Goal: Task Accomplishment & Management: Manage account settings

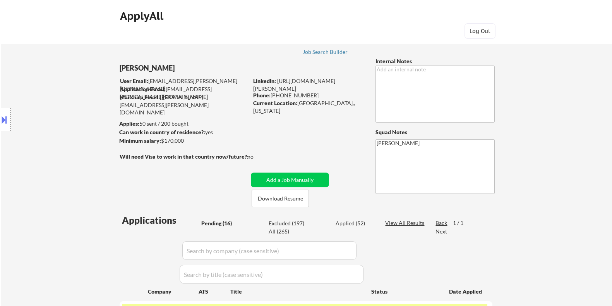
select select ""pending""
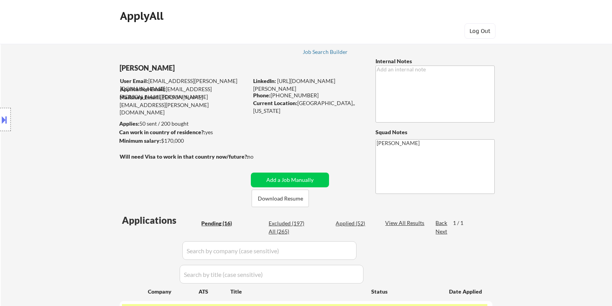
select select ""pending""
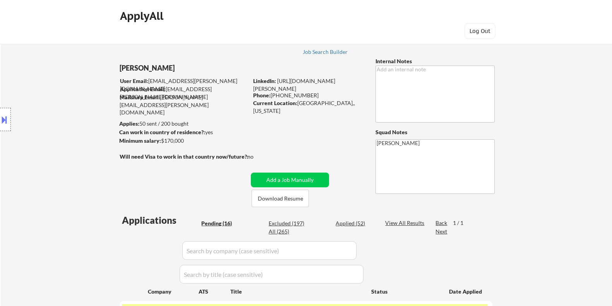
select select ""pending""
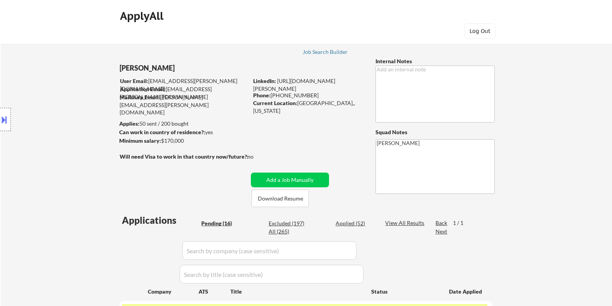
select select ""pending""
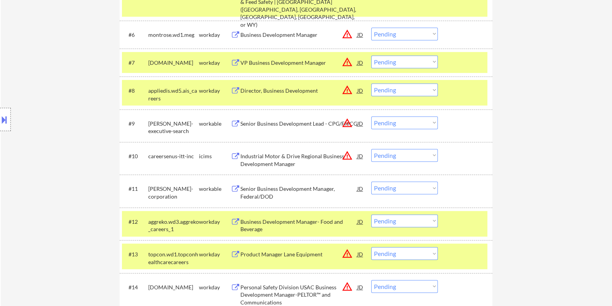
scroll to position [484, 0]
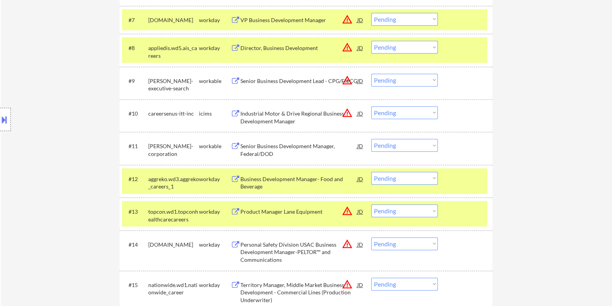
click at [274, 146] on div "Senior Business Development Manager, Federal/DOD" at bounding box center [298, 149] width 117 height 15
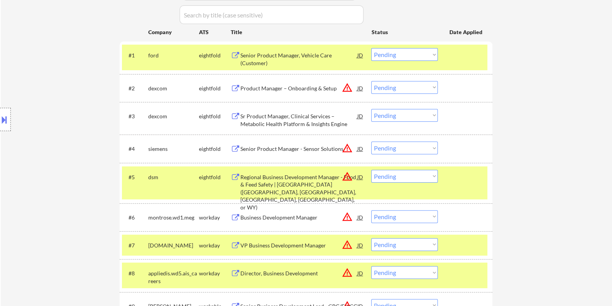
scroll to position [242, 0]
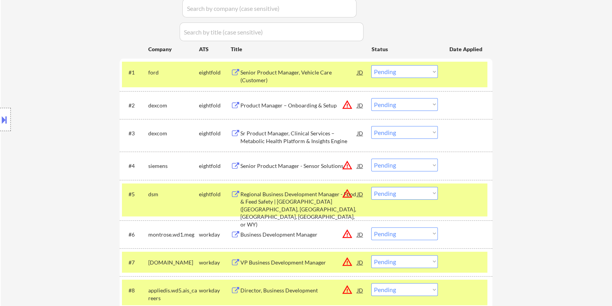
click at [278, 165] on div "Senior Product Manager - Sensor Solutions" at bounding box center [298, 166] width 117 height 8
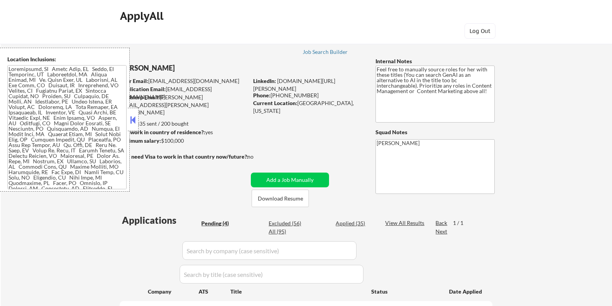
select select ""pending""
click at [135, 119] on button at bounding box center [133, 120] width 9 height 12
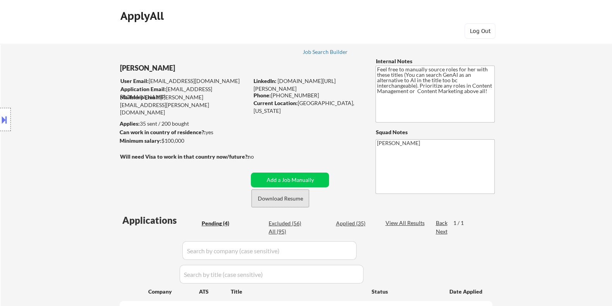
click at [265, 198] on button "Download Resume" at bounding box center [280, 197] width 57 height 17
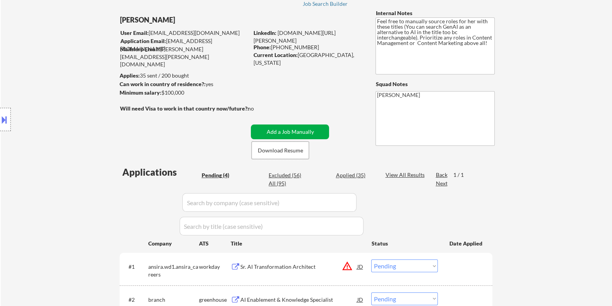
scroll to position [145, 0]
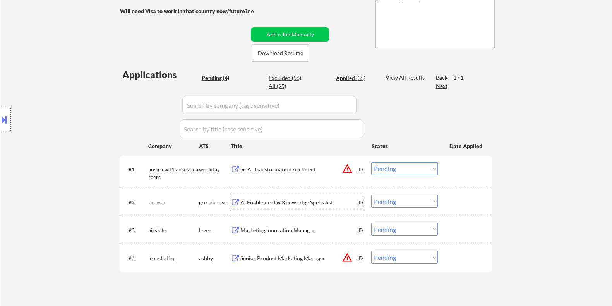
click at [264, 203] on div "AI Enablement & Knowledge Specialist" at bounding box center [298, 202] width 117 height 8
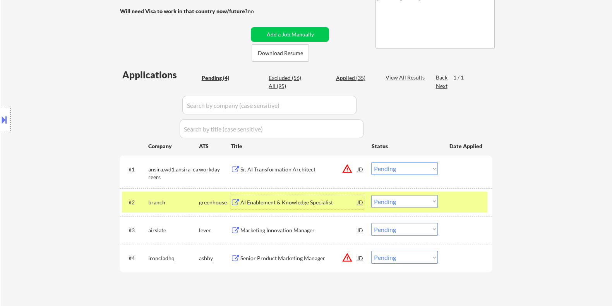
click at [411, 200] on select "Choose an option... Pending Applied Excluded (Questions) Excluded (Expired) Exc…" at bounding box center [405, 201] width 67 height 13
click at [372, 195] on select "Choose an option... Pending Applied Excluded (Questions) Excluded (Expired) Exc…" at bounding box center [405, 201] width 67 height 13
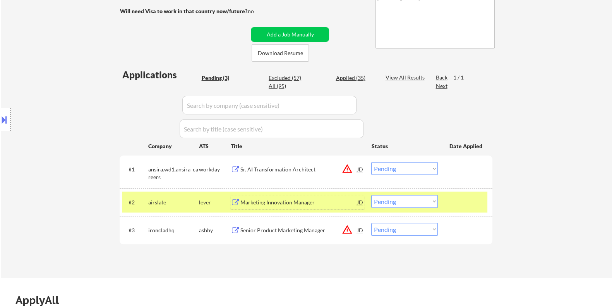
click at [279, 203] on div "Marketing Innovation Manager" at bounding box center [298, 202] width 117 height 8
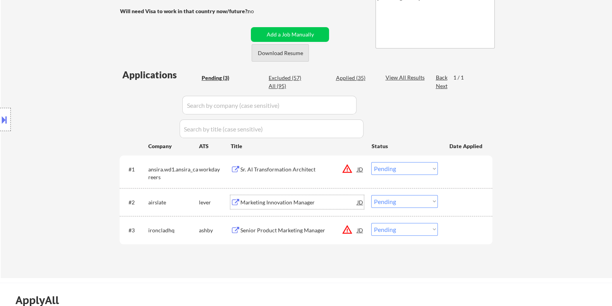
click at [277, 50] on button "Download Resume" at bounding box center [280, 52] width 57 height 17
click at [401, 203] on select "Choose an option... Pending Applied Excluded (Questions) Excluded (Expired) Exc…" at bounding box center [405, 201] width 67 height 13
click at [372, 195] on select "Choose an option... Pending Applied Excluded (Questions) Excluded (Expired) Exc…" at bounding box center [405, 201] width 67 height 13
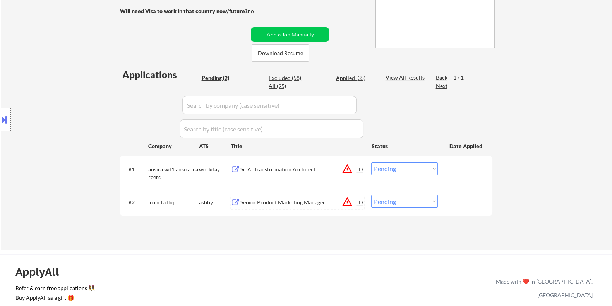
click at [256, 202] on div "Senior Product Marketing Manager" at bounding box center [298, 202] width 117 height 8
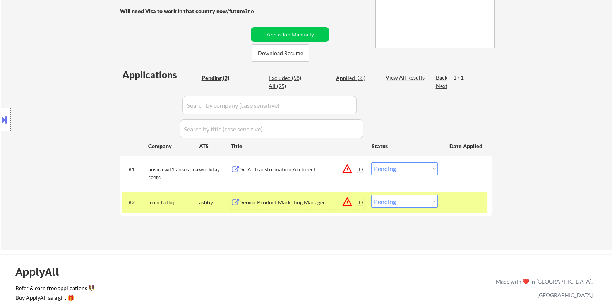
click at [387, 203] on select "Choose an option... Pending Applied Excluded (Questions) Excluded (Expired) Exc…" at bounding box center [405, 201] width 67 height 13
select select ""excluded__bad_match_""
click at [372, 195] on select "Choose an option... Pending Applied Excluded (Questions) Excluded (Expired) Exc…" at bounding box center [405, 201] width 67 height 13
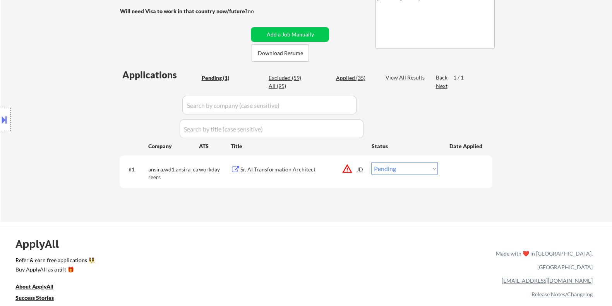
click at [285, 171] on div "Sr. AI Transformation Architect" at bounding box center [298, 169] width 117 height 8
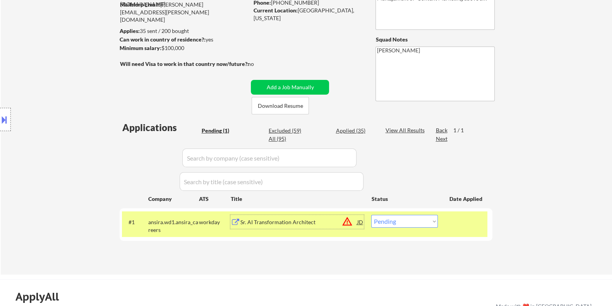
scroll to position [96, 0]
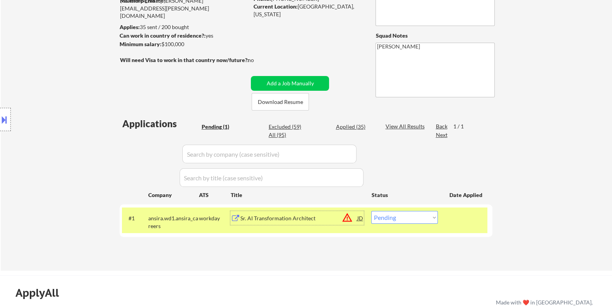
click at [400, 220] on select "Choose an option... Pending Applied Excluded (Questions) Excluded (Expired) Exc…" at bounding box center [405, 217] width 67 height 13
select select ""applied""
click at [372, 211] on select "Choose an option... Pending Applied Excluded (Questions) Excluded (Expired) Exc…" at bounding box center [405, 217] width 67 height 13
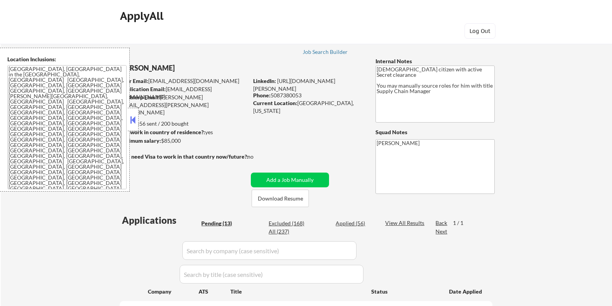
select select ""pending""
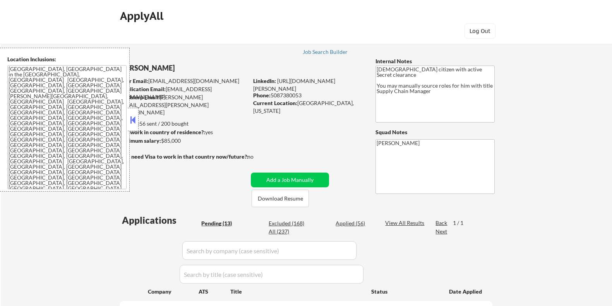
select select ""pending""
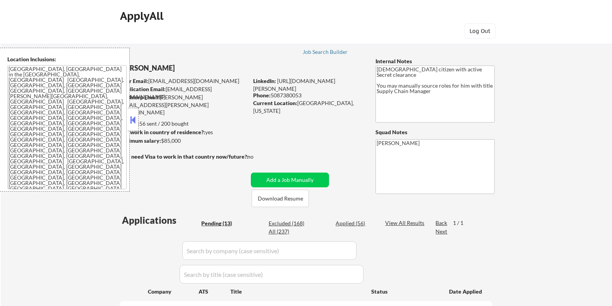
select select ""pending""
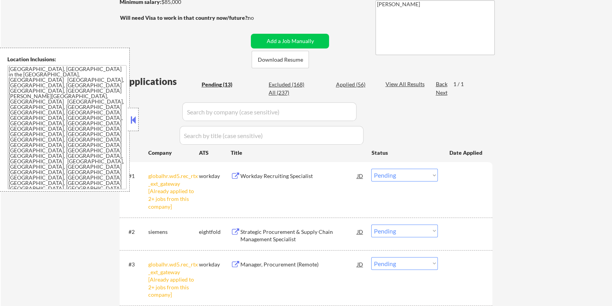
scroll to position [193, 0]
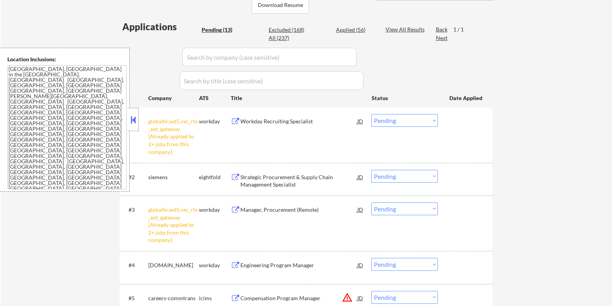
click at [416, 122] on select "Choose an option... Pending Applied Excluded (Questions) Excluded (Expired) Exc…" at bounding box center [405, 120] width 67 height 13
click at [372, 114] on select "Choose an option... Pending Applied Excluded (Questions) Excluded (Expired) Exc…" at bounding box center [405, 120] width 67 height 13
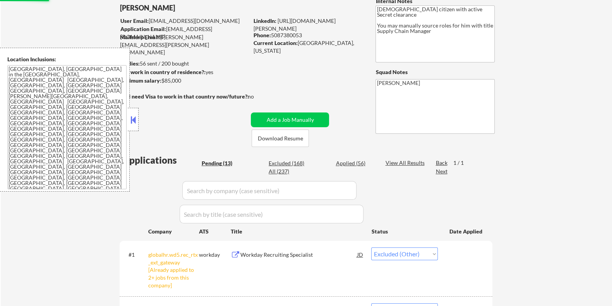
scroll to position [48, 0]
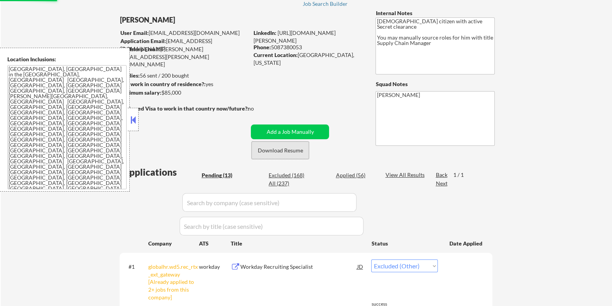
click at [286, 148] on button "Download Resume" at bounding box center [280, 149] width 57 height 17
select select ""pending""
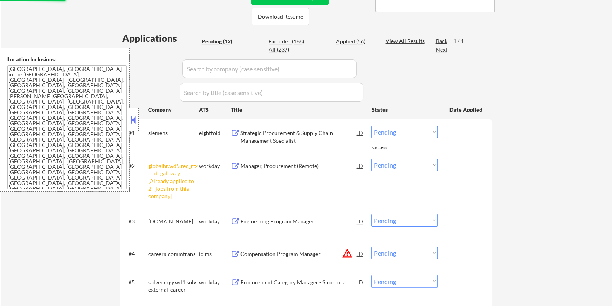
scroll to position [193, 0]
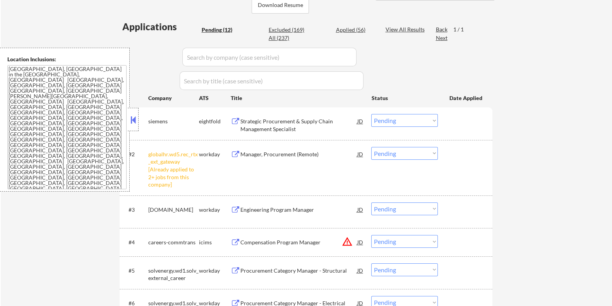
click at [401, 155] on select "Choose an option... Pending Applied Excluded (Questions) Excluded (Expired) Exc…" at bounding box center [405, 153] width 67 height 13
click at [372, 147] on select "Choose an option... Pending Applied Excluded (Questions) Excluded (Expired) Exc…" at bounding box center [405, 153] width 67 height 13
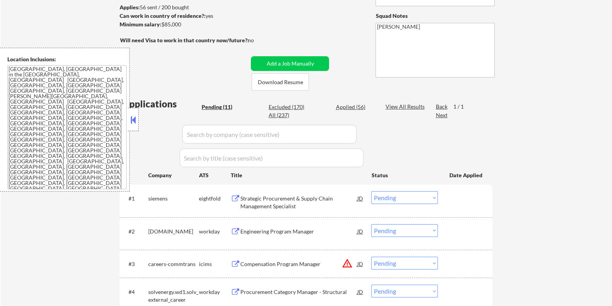
scroll to position [96, 0]
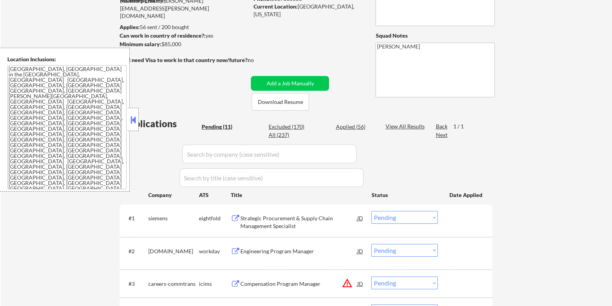
click at [132, 119] on button at bounding box center [133, 120] width 9 height 12
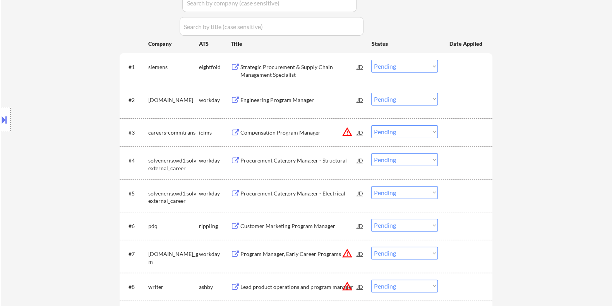
scroll to position [193, 0]
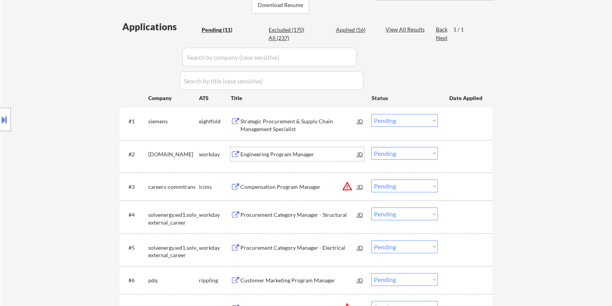
click at [292, 151] on div "Engineering Program Manager" at bounding box center [298, 154] width 117 height 8
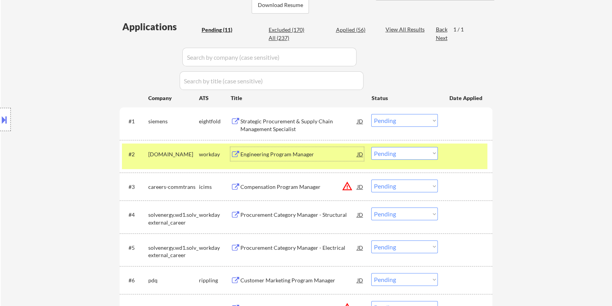
click at [408, 151] on select "Choose an option... Pending Applied Excluded (Questions) Excluded (Expired) Exc…" at bounding box center [405, 153] width 67 height 13
click at [372, 147] on select "Choose an option... Pending Applied Excluded (Questions) Excluded (Expired) Exc…" at bounding box center [405, 153] width 67 height 13
select select ""pending""
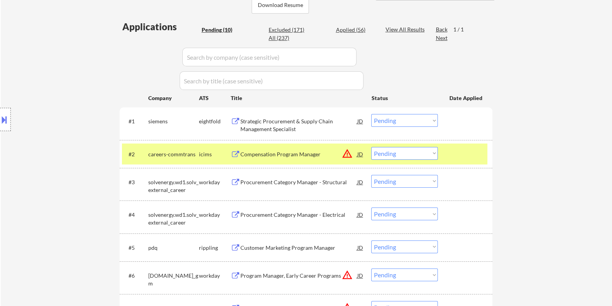
scroll to position [242, 0]
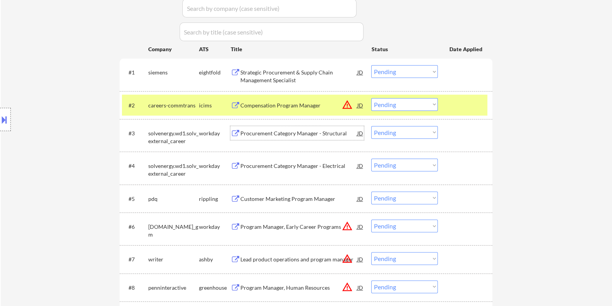
click at [249, 132] on div "Procurement Category Manager - Structural" at bounding box center [298, 133] width 117 height 8
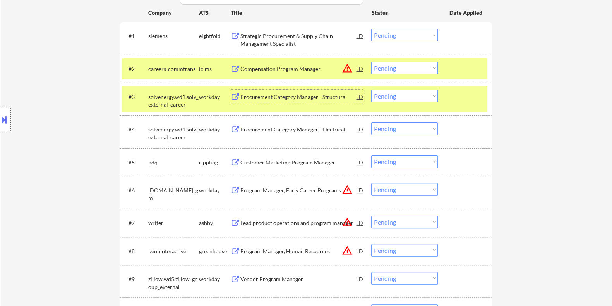
scroll to position [291, 0]
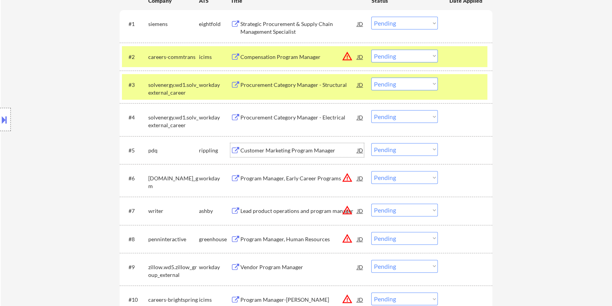
click at [255, 148] on div "Customer Marketing Program Manager" at bounding box center [298, 150] width 117 height 8
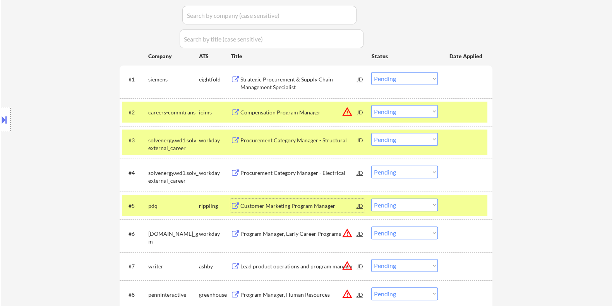
scroll to position [242, 0]
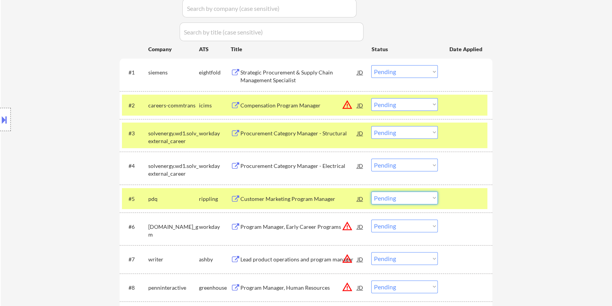
click at [395, 196] on select "Choose an option... Pending Applied Excluded (Questions) Excluded (Expired) Exc…" at bounding box center [405, 197] width 67 height 13
click at [372, 191] on select "Choose an option... Pending Applied Excluded (Questions) Excluded (Expired) Exc…" at bounding box center [405, 197] width 67 height 13
select select ""pending""
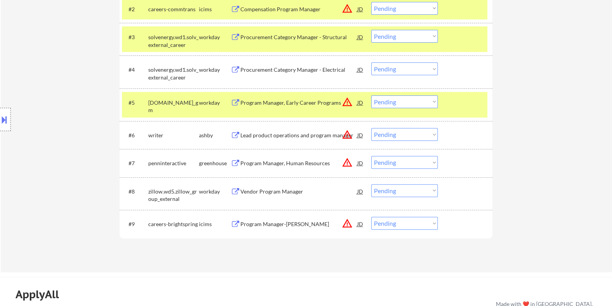
scroll to position [339, 0]
click at [257, 162] on div "Program Manager, Human Resources" at bounding box center [298, 163] width 117 height 8
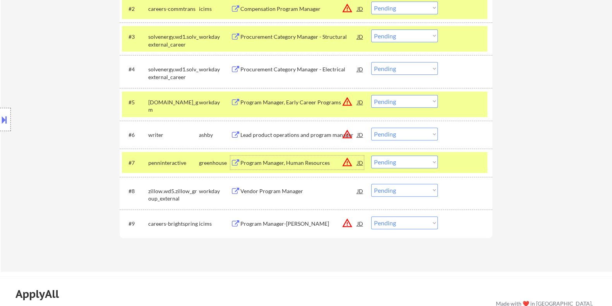
click at [256, 131] on div "Lead product operations and program manager" at bounding box center [298, 135] width 117 height 8
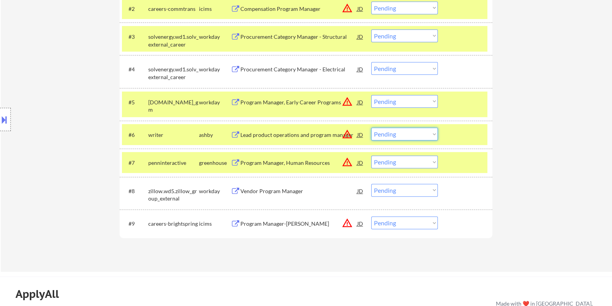
click at [411, 133] on select "Choose an option... Pending Applied Excluded (Questions) Excluded (Expired) Exc…" at bounding box center [405, 133] width 67 height 13
click at [372, 127] on select "Choose an option... Pending Applied Excluded (Questions) Excluded (Expired) Exc…" at bounding box center [405, 133] width 67 height 13
select select ""pending""
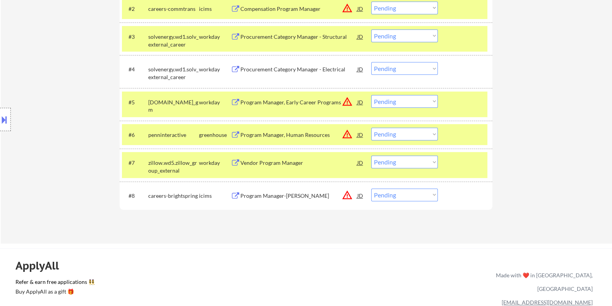
click at [282, 71] on div "Procurement Category Manager - Electrical" at bounding box center [298, 69] width 117 height 8
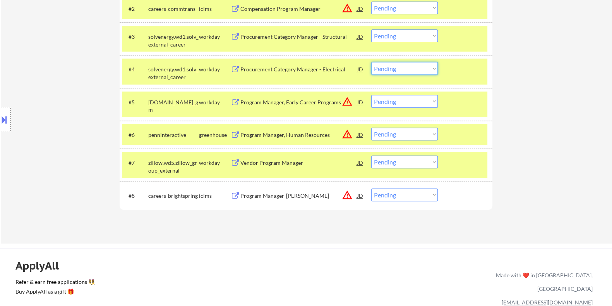
click at [391, 68] on select "Choose an option... Pending Applied Excluded (Questions) Excluded (Expired) Exc…" at bounding box center [405, 68] width 67 height 13
click at [372, 62] on select "Choose an option... Pending Applied Excluded (Questions) Excluded (Expired) Exc…" at bounding box center [405, 68] width 67 height 13
select select ""pending""
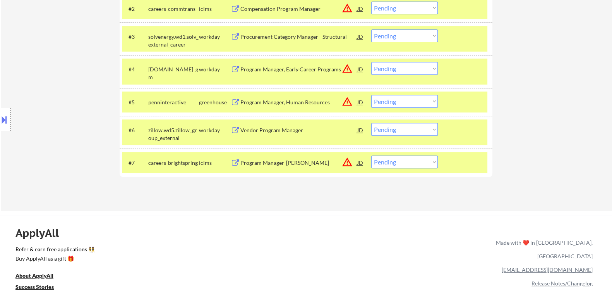
click at [254, 132] on div "Vendor Program Manager" at bounding box center [298, 130] width 117 height 8
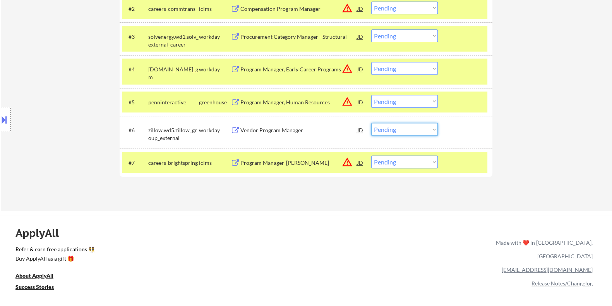
click at [417, 131] on select "Choose an option... Pending Applied Excluded (Questions) Excluded (Expired) Exc…" at bounding box center [405, 129] width 67 height 13
click at [372, 123] on select "Choose an option... Pending Applied Excluded (Questions) Excluded (Expired) Exc…" at bounding box center [405, 129] width 67 height 13
select select ""pending""
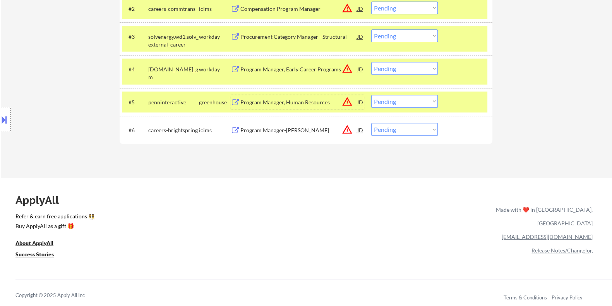
click at [279, 100] on div "Program Manager, Human Resources" at bounding box center [298, 102] width 117 height 8
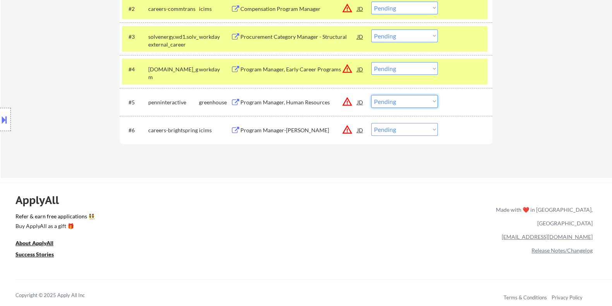
click at [388, 102] on select "Choose an option... Pending Applied Excluded (Questions) Excluded (Expired) Exc…" at bounding box center [405, 101] width 67 height 13
click at [372, 95] on select "Choose an option... Pending Applied Excluded (Questions) Excluded (Expired) Exc…" at bounding box center [405, 101] width 67 height 13
select select ""pending""
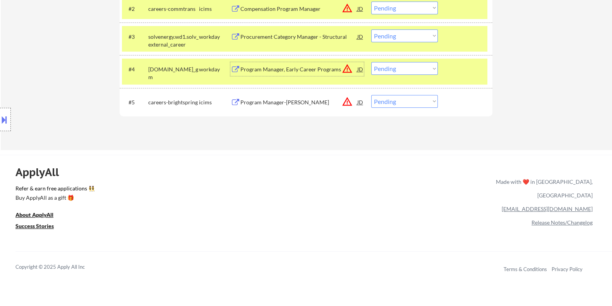
click at [296, 70] on div "Program Manager, Early Career Programs" at bounding box center [298, 69] width 117 height 8
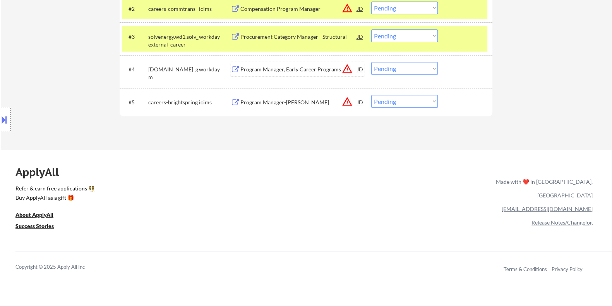
click at [400, 69] on select "Choose an option... Pending Applied Excluded (Questions) Excluded (Expired) Exc…" at bounding box center [405, 68] width 67 height 13
click at [372, 62] on select "Choose an option... Pending Applied Excluded (Questions) Excluded (Expired) Exc…" at bounding box center [405, 68] width 67 height 13
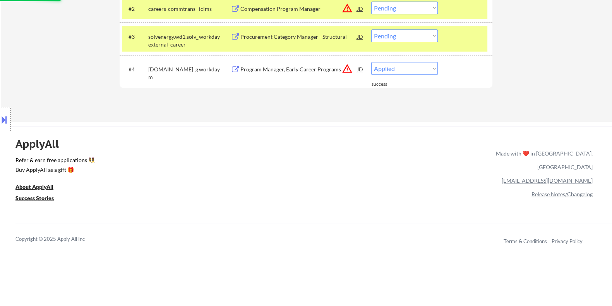
select select ""pending""
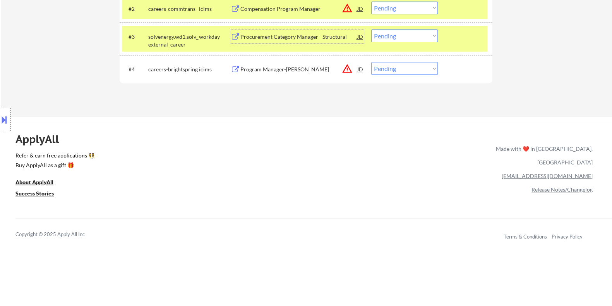
click at [287, 36] on div "Procurement Category Manager - Structural" at bounding box center [298, 37] width 117 height 8
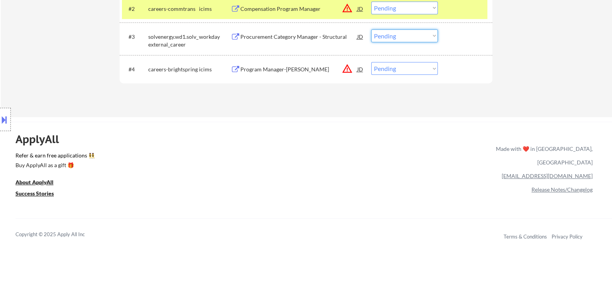
click at [401, 34] on select "Choose an option... Pending Applied Excluded (Questions) Excluded (Expired) Exc…" at bounding box center [405, 35] width 67 height 13
click at [372, 29] on select "Choose an option... Pending Applied Excluded (Questions) Excluded (Expired) Exc…" at bounding box center [405, 35] width 67 height 13
select select ""pending""
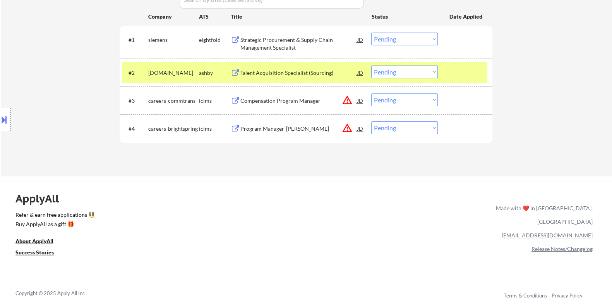
scroll to position [242, 0]
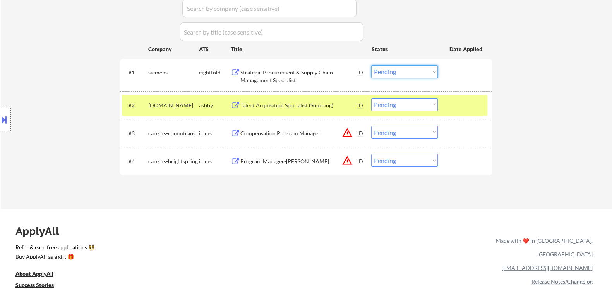
click at [400, 69] on select "Choose an option... Pending Applied Excluded (Questions) Excluded (Expired) Exc…" at bounding box center [405, 71] width 67 height 13
click at [372, 65] on select "Choose an option... Pending Applied Excluded (Questions) Excluded (Expired) Exc…" at bounding box center [405, 71] width 67 height 13
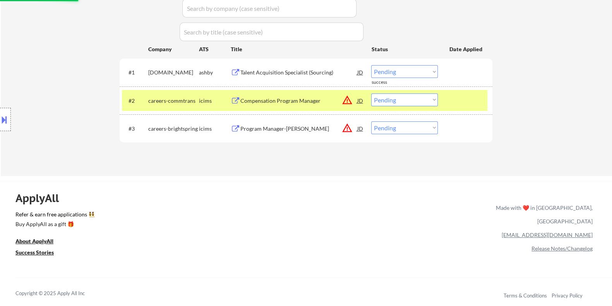
click at [305, 69] on div "Talent Acquisition Specialist (Sourcing)" at bounding box center [298, 73] width 117 height 8
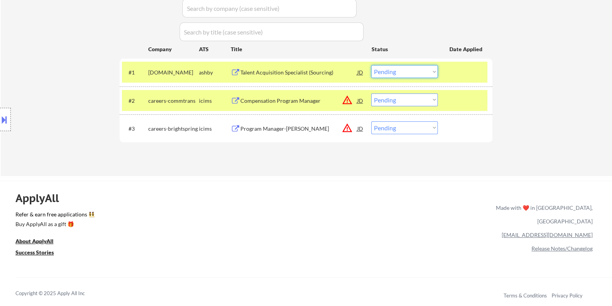
click at [394, 71] on select "Choose an option... Pending Applied Excluded (Questions) Excluded (Expired) Exc…" at bounding box center [405, 71] width 67 height 13
click at [372, 65] on select "Choose an option... Pending Applied Excluded (Questions) Excluded (Expired) Exc…" at bounding box center [405, 71] width 67 height 13
select select ""pending""
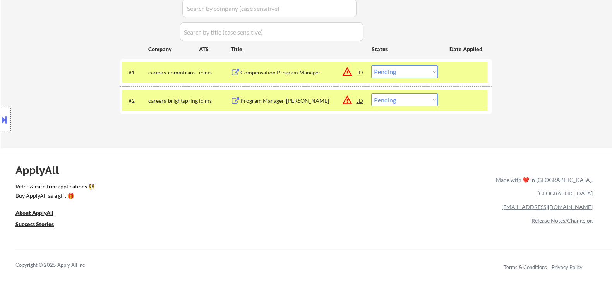
click at [263, 71] on div "Compensation Program Manager" at bounding box center [298, 73] width 117 height 8
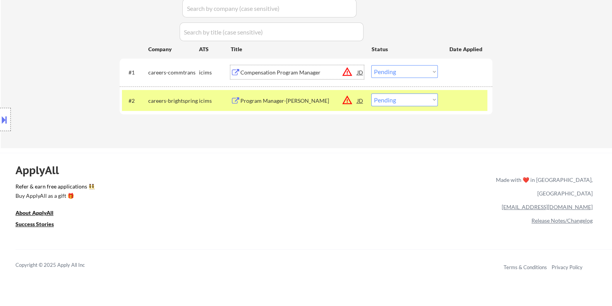
click at [2, 119] on button at bounding box center [4, 119] width 9 height 13
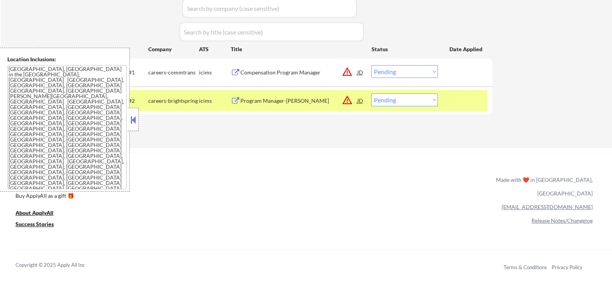
click at [418, 102] on select "Choose an option... Pending Applied Excluded (Questions) Excluded (Expired) Exc…" at bounding box center [405, 99] width 67 height 13
select select ""excluded__location_""
click at [372, 93] on select "Choose an option... Pending Applied Excluded (Questions) Excluded (Expired) Exc…" at bounding box center [405, 99] width 67 height 13
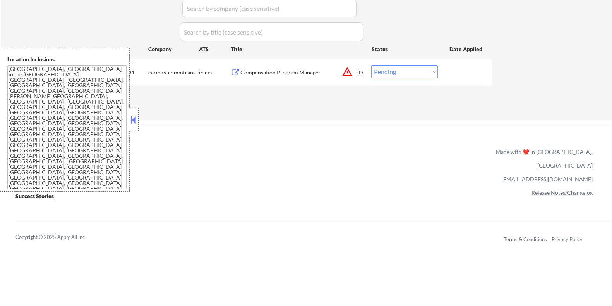
click at [299, 72] on div "Compensation Program Manager" at bounding box center [298, 73] width 117 height 8
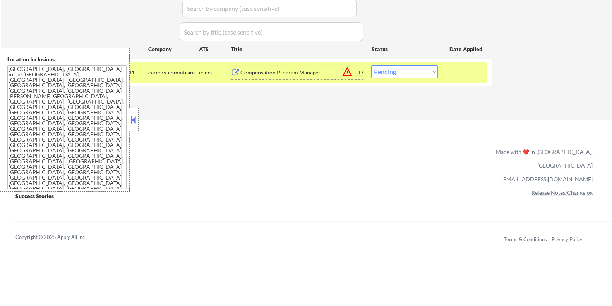
click at [416, 71] on select "Choose an option... Pending Applied Excluded (Questions) Excluded (Expired) Exc…" at bounding box center [405, 71] width 67 height 13
select select ""excluded__location_""
click at [372, 65] on select "Choose an option... Pending Applied Excluded (Questions) Excluded (Expired) Exc…" at bounding box center [405, 71] width 67 height 13
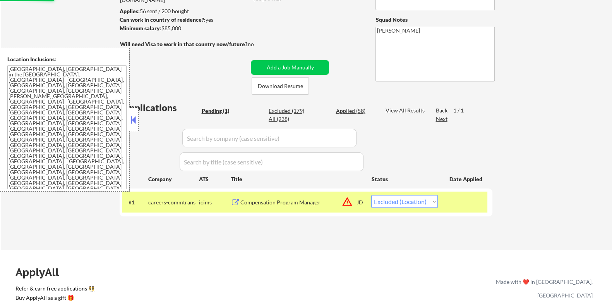
scroll to position [96, 0]
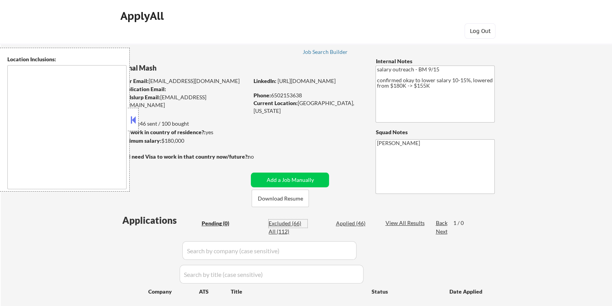
click at [290, 220] on div "Excluded (66)" at bounding box center [288, 223] width 39 height 8
select select ""excluded__expired_""
select select ""excluded__bad_match_""
select select ""excluded""
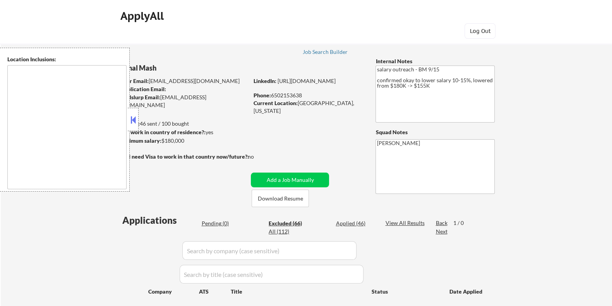
select select ""excluded""
select select ""excluded__bad_match_""
select select ""excluded__expired_""
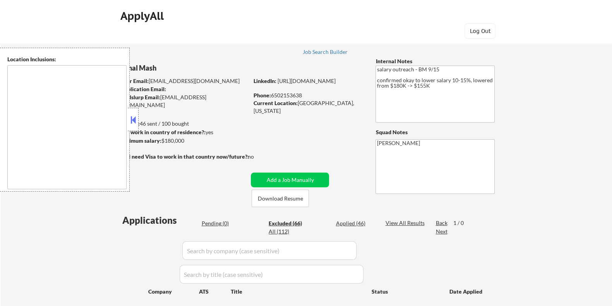
select select ""excluded__salary_""
select select ""excluded""
select select ""excluded__salary_""
select select ""excluded__expired_""
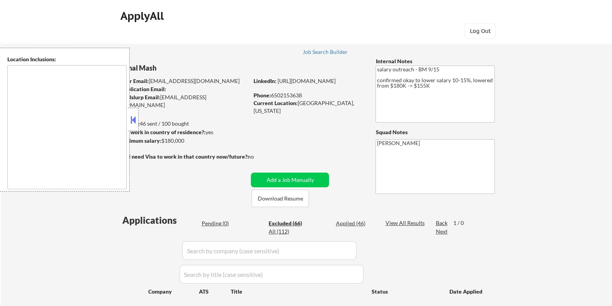
select select ""excluded__bad_match_""
select select ""excluded__expired_""
select select ""excluded__salary_""
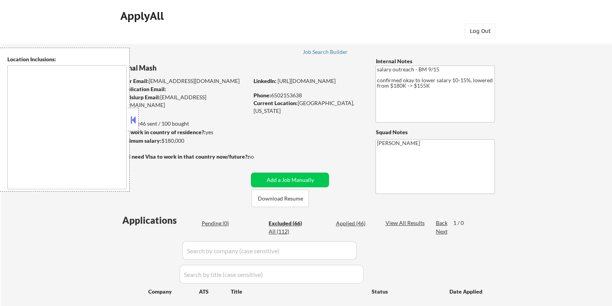
select select ""excluded__salary_""
select select ""excluded""
select select ""excluded__location_""
select select ""excluded__expired_""
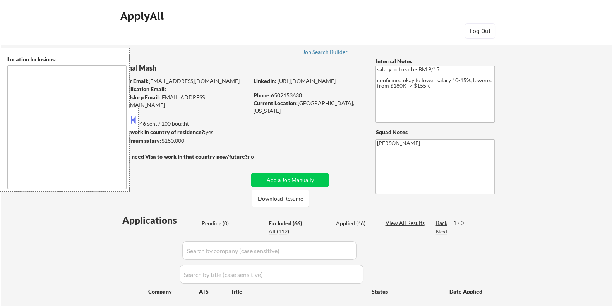
select select ""excluded__location_""
select select ""excluded__salary_""
select select ""excluded__expired_""
select select ""excluded__location_""
select select ""excluded""
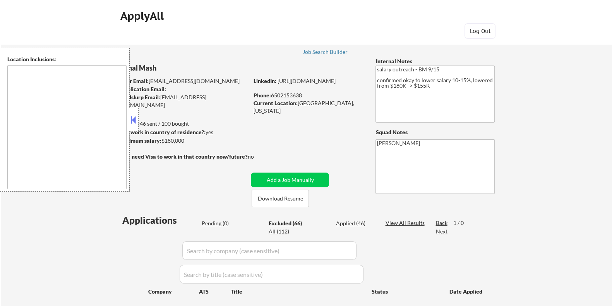
select select ""excluded__salary_""
select select ""excluded__expired_""
select select ""excluded__bad_match_""
select select ""excluded__location_""
select select ""excluded__bad_match_""
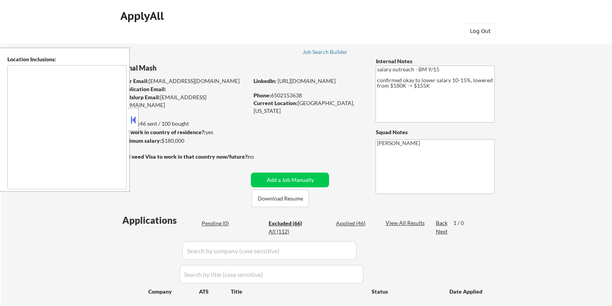
select select ""excluded__location_""
select select ""excluded__expired_""
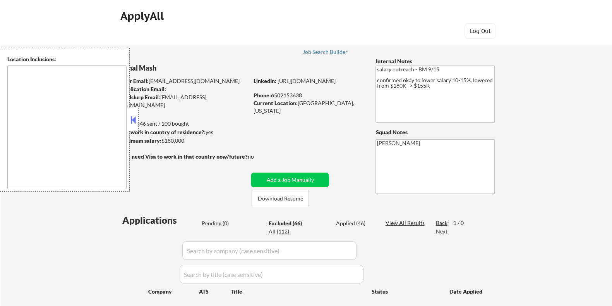
select select ""excluded__bad_match_""
select select ""excluded__expired_""
select select ""excluded__bad_match_""
select select ""excluded__expired_""
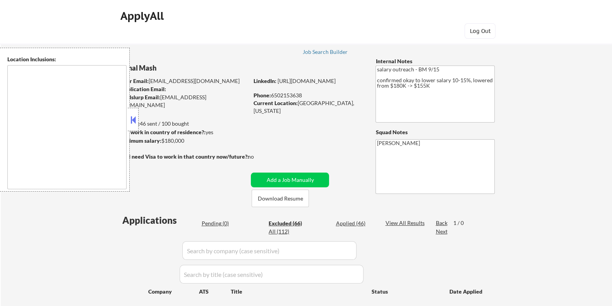
select select ""excluded__bad_match_""
select select ""excluded""
select select ""excluded__bad_match_""
select select ""excluded__expired_""
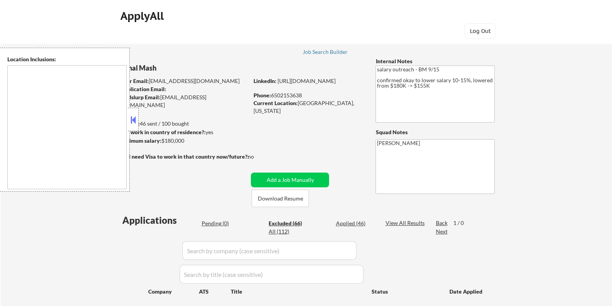
select select ""excluded__bad_match_""
select select ""excluded__expired_""
select select ""excluded__bad_match_""
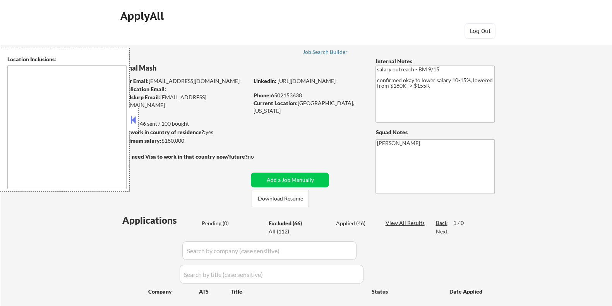
select select ""excluded__bad_match_""
select select ""excluded__expired_""
select select ""excluded__bad_match_""
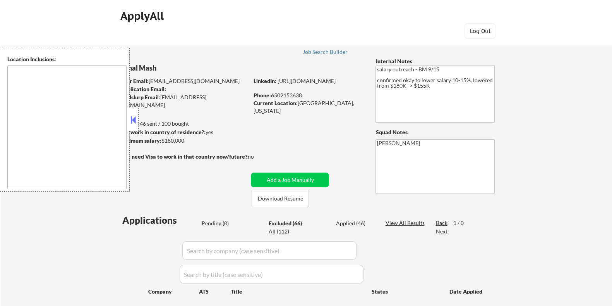
select select ""excluded__bad_match_""
select select ""excluded__location_""
select select ""excluded__expired_""
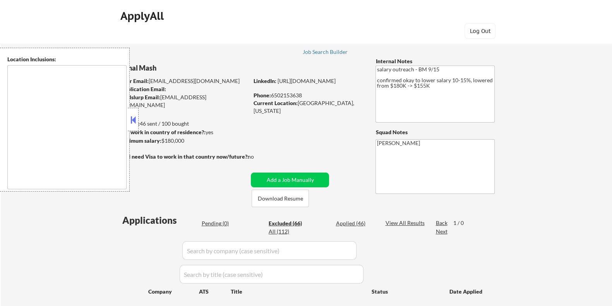
select select ""excluded__salary_""
select select ""excluded__bad_match_""
click at [287, 222] on div "Excluded (66)" at bounding box center [288, 223] width 39 height 8
click at [132, 118] on button at bounding box center [133, 120] width 9 height 12
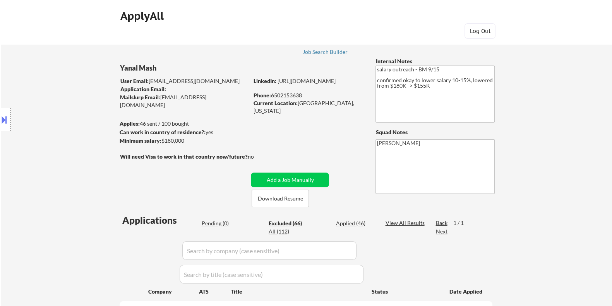
click at [293, 222] on div "Excluded (66)" at bounding box center [288, 223] width 39 height 8
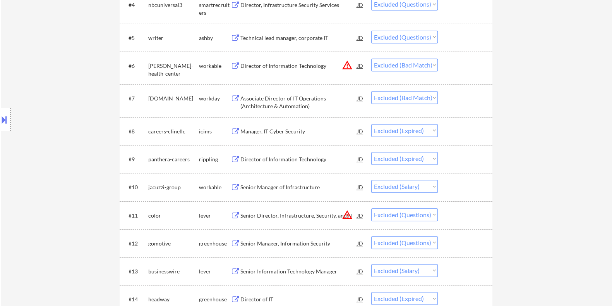
scroll to position [436, 0]
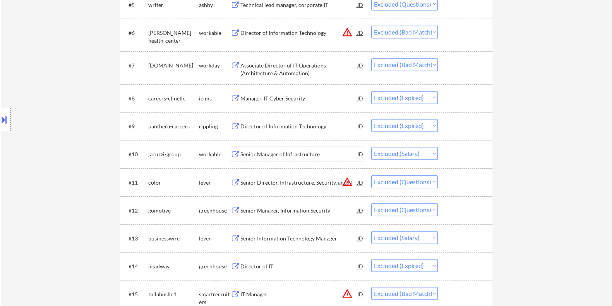
click at [310, 151] on div "Senior Manager of Infrastructure" at bounding box center [298, 154] width 117 height 8
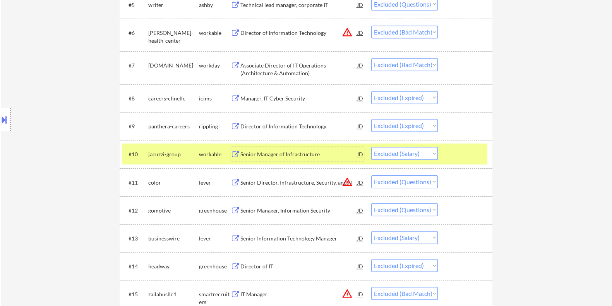
click at [414, 153] on select "Choose an option... Pending Applied Excluded (Questions) Excluded (Expired) Exc…" at bounding box center [405, 153] width 67 height 13
select select ""excluded__expired_""
click at [372, 147] on select "Choose an option... Pending Applied Excluded (Questions) Excluded (Expired) Exc…" at bounding box center [405, 153] width 67 height 13
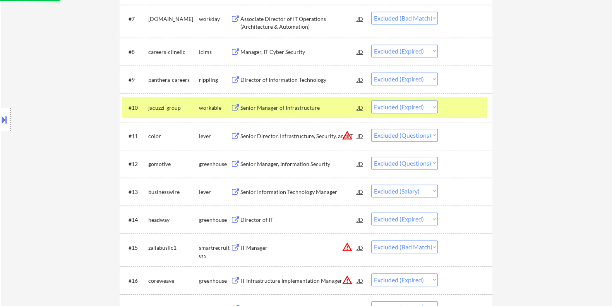
scroll to position [533, 0]
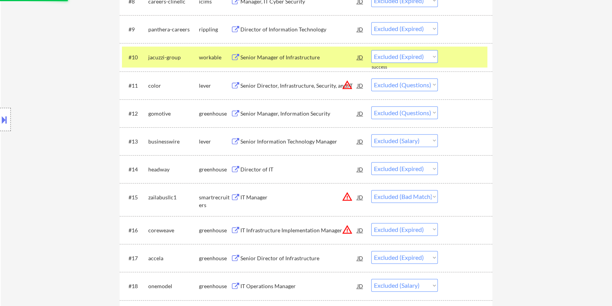
click at [297, 138] on div "Senior Information Technology Manager" at bounding box center [298, 142] width 117 height 8
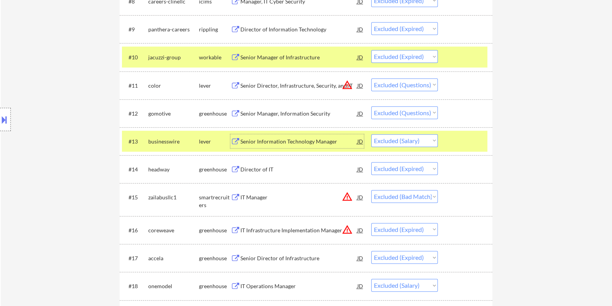
click at [413, 142] on select "Choose an option... Pending Applied Excluded (Questions) Excluded (Expired) Exc…" at bounding box center [405, 140] width 67 height 13
select select ""excluded__expired_""
click at [372, 134] on select "Choose an option... Pending Applied Excluded (Questions) Excluded (Expired) Exc…" at bounding box center [405, 140] width 67 height 13
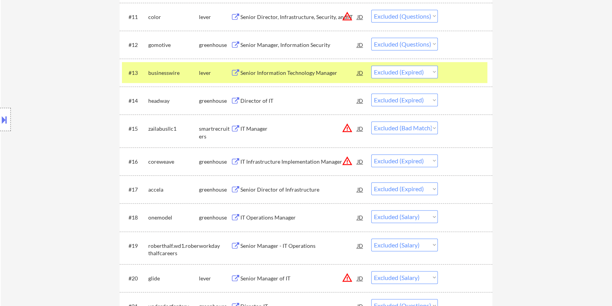
scroll to position [629, 0]
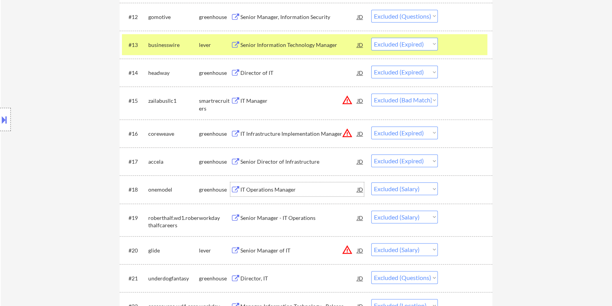
click at [288, 187] on div "IT Operations Manager" at bounding box center [298, 190] width 117 height 8
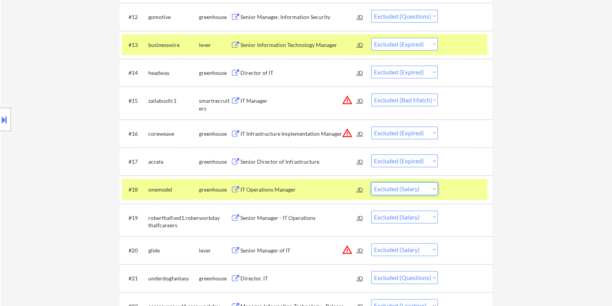
click at [395, 191] on select "Choose an option... Pending Applied Excluded (Questions) Excluded (Expired) Exc…" at bounding box center [405, 188] width 67 height 13
select select ""excluded""
click at [372, 182] on select "Choose an option... Pending Applied Excluded (Questions) Excluded (Expired) Exc…" at bounding box center [405, 188] width 67 height 13
click at [285, 216] on div "Senior Manager - IT Operations" at bounding box center [298, 218] width 117 height 8
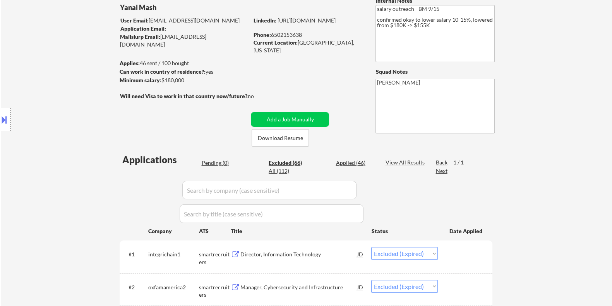
scroll to position [51, 0]
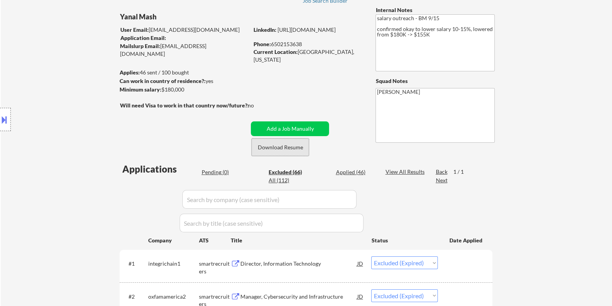
click at [303, 145] on button "Download Resume" at bounding box center [280, 146] width 57 height 17
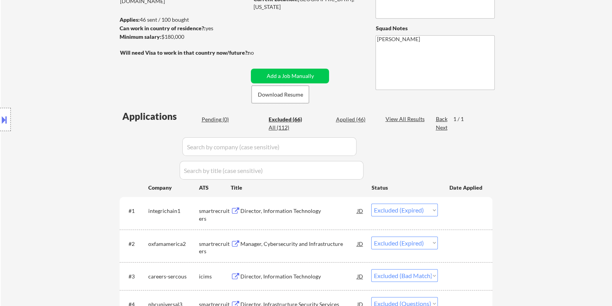
scroll to position [76, 0]
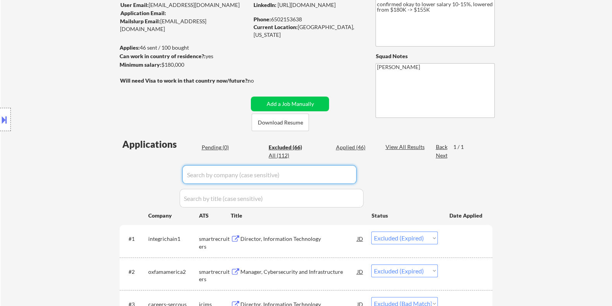
click at [204, 175] on input "input" at bounding box center [269, 174] width 174 height 19
paste input "roberthalf.wd1"
type input "roberthalf.wd1"
select select ""excluded__salary_""
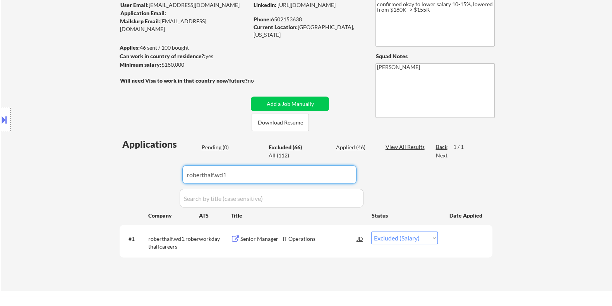
type input "roberthalf.wd1"
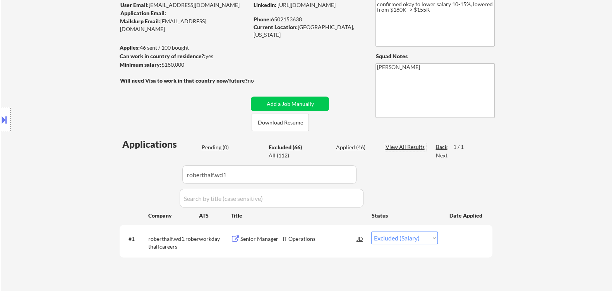
click at [402, 146] on div "View All Results" at bounding box center [405, 147] width 41 height 8
click at [392, 235] on select "Choose an option... Pending Applied Excluded (Questions) Excluded (Expired) Exc…" at bounding box center [405, 237] width 67 height 13
select select ""applied""
click at [372, 231] on select "Choose an option... Pending Applied Excluded (Questions) Excluded (Expired) Exc…" at bounding box center [405, 237] width 67 height 13
select select ""applied""
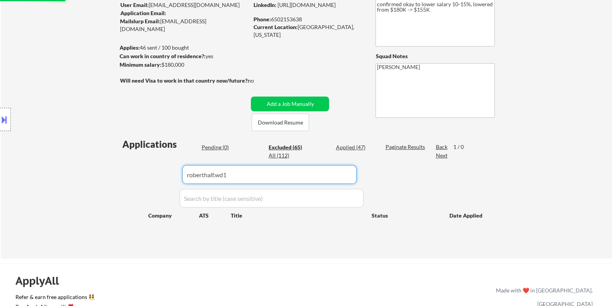
drag, startPoint x: 249, startPoint y: 177, endPoint x: 96, endPoint y: 182, distance: 153.1
click at [96, 182] on body "← Return to /applysquad Mailslurp Inbox Job Search Builder Yanal Mash User Emai…" at bounding box center [306, 77] width 612 height 306
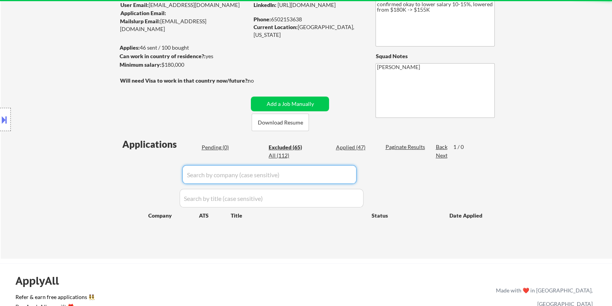
select select ""excluded__expired_""
select select ""excluded__salary_""
select select ""excluded""
select select ""excluded__location_""
select select ""excluded__expired_""
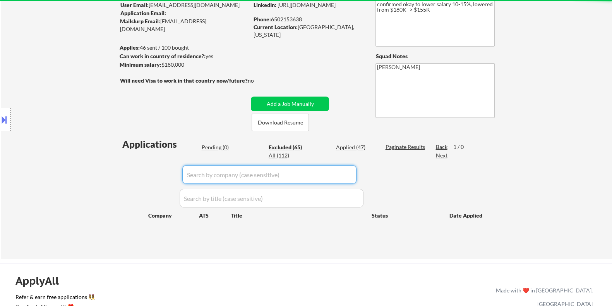
select select ""excluded__location_""
select select ""excluded__salary_""
select select ""excluded__expired_""
select select ""excluded__location_""
select select ""excluded""
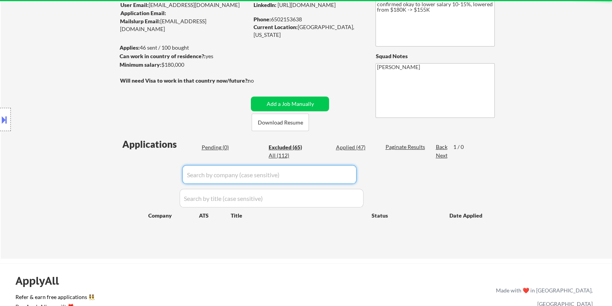
select select ""excluded__salary_""
select select ""excluded__expired_""
select select ""excluded__bad_match_""
select select ""excluded__location_""
select select ""excluded__bad_match_""
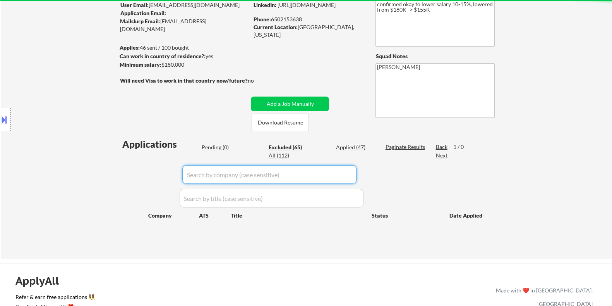
select select ""excluded__location_""
select select ""excluded__expired_""
select select ""excluded__bad_match_""
select select ""excluded__expired_""
select select ""excluded__bad_match_""
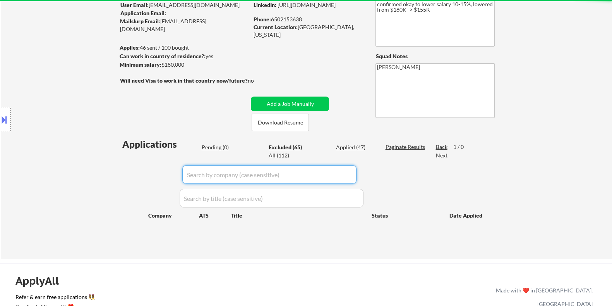
select select ""excluded__expired_""
select select ""excluded__bad_match_""
select select ""excluded""
select select ""excluded__bad_match_""
select select ""excluded__expired_""
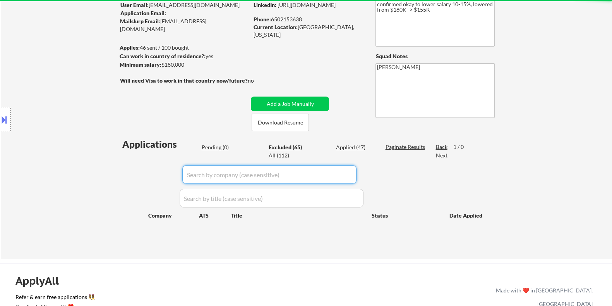
select select ""excluded__bad_match_""
select select ""excluded__expired_""
select select ""excluded__bad_match_""
select select ""excluded__expired_""
select select ""excluded__bad_match_""
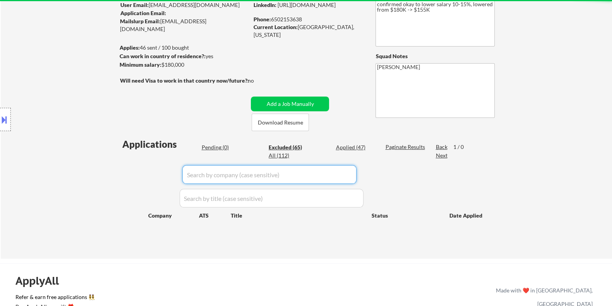
select select ""excluded__location_""
select select ""excluded__expired_""
select select ""excluded__salary_""
select select ""excluded__bad_match_""
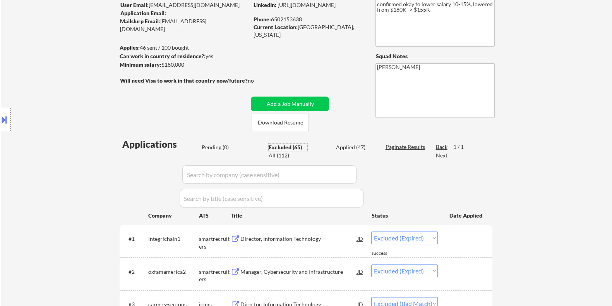
click at [287, 144] on div "Excluded (65)" at bounding box center [288, 147] width 39 height 8
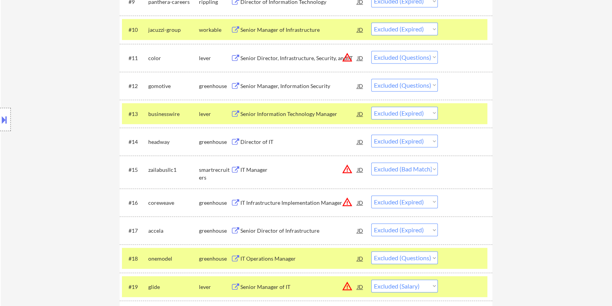
scroll to position [657, 0]
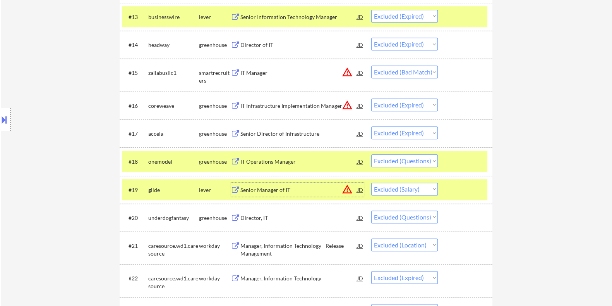
click at [276, 189] on div "Senior Manager of IT" at bounding box center [298, 190] width 117 height 8
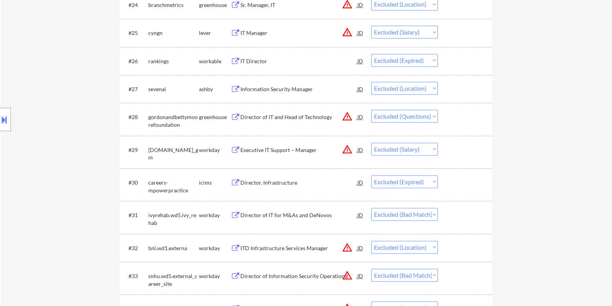
scroll to position [1044, 0]
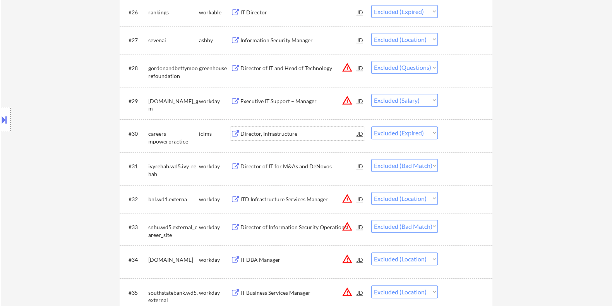
click at [244, 130] on div "Director, Infrastructure" at bounding box center [298, 134] width 117 height 8
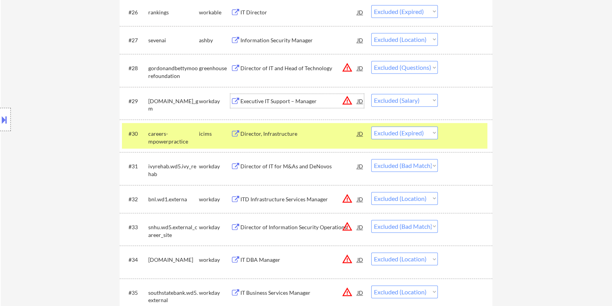
click at [296, 98] on div "Executive IT Support – Manager" at bounding box center [298, 101] width 117 height 8
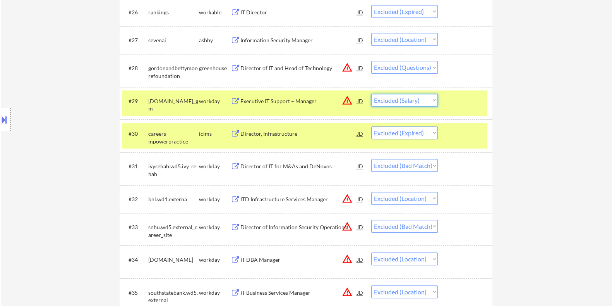
click at [388, 101] on select "Choose an option... Pending Applied Excluded (Questions) Excluded (Expired) Exc…" at bounding box center [405, 100] width 67 height 13
select select ""excluded__expired_""
click at [372, 94] on select "Choose an option... Pending Applied Excluded (Questions) Excluded (Expired) Exc…" at bounding box center [405, 100] width 67 height 13
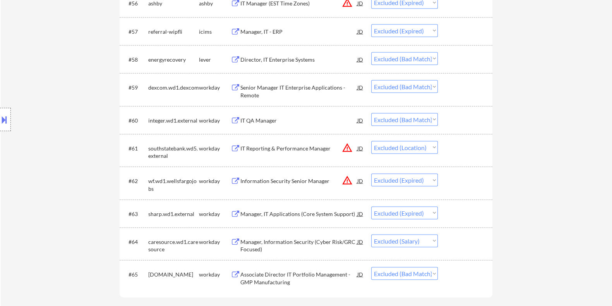
scroll to position [2013, 0]
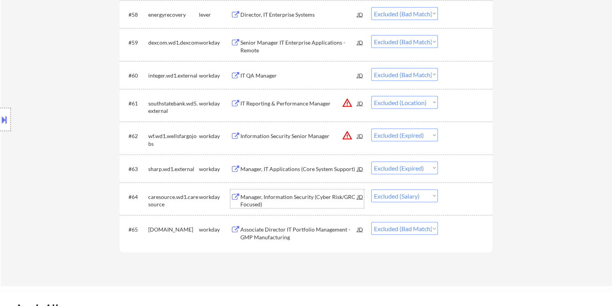
click at [270, 197] on div "Manager, Information Security (Cyber Risk/GRC Focused)" at bounding box center [298, 200] width 117 height 15
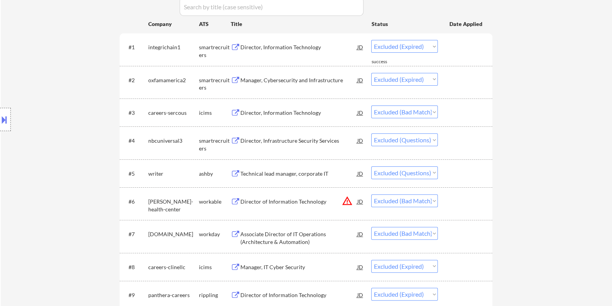
scroll to position [635, 0]
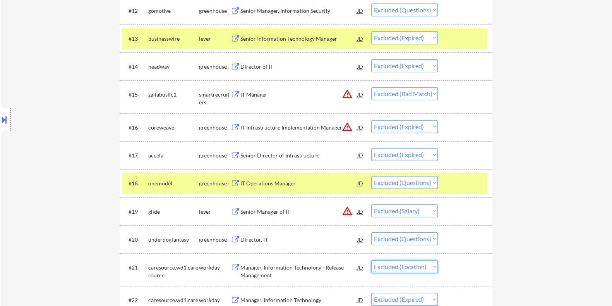
click at [416, 267] on select "Choose an option... Pending Applied Excluded (Questions) Excluded (Expired) Exc…" at bounding box center [405, 266] width 67 height 13
click at [372, 260] on select "Choose an option... Pending Applied Excluded (Questions) Excluded (Expired) Exc…" at bounding box center [405, 266] width 67 height 13
select select ""excluded__expired_""
select select ""excluded__location_""
select select ""excluded__salary_""
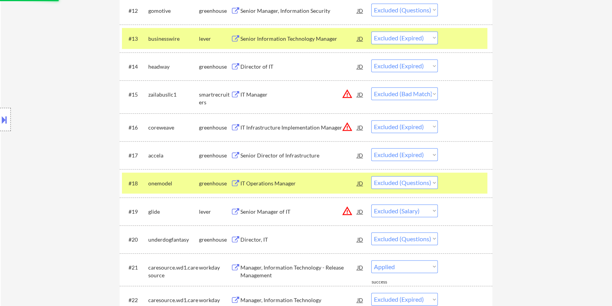
select select ""excluded__expired_""
select select ""excluded__location_""
select select ""excluded""
select select ""excluded__expired_""
select select ""excluded__bad_match_""
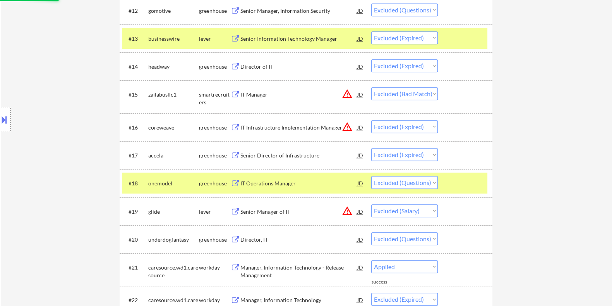
select select ""excluded__location_""
select select ""excluded__bad_match_""
select select ""excluded__location_""
select select ""excluded__expired_""
select select ""excluded__bad_match_""
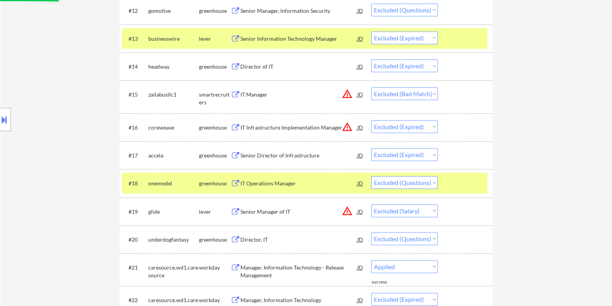
select select ""excluded__expired_""
select select ""excluded__bad_match_""
select select ""excluded__expired_""
select select ""excluded__bad_match_""
select select ""excluded""
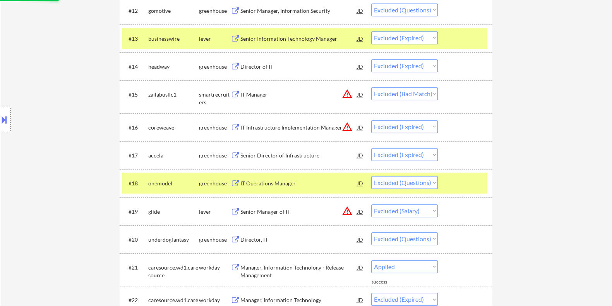
select select ""excluded__bad_match_""
select select ""excluded__expired_""
select select ""excluded__bad_match_""
select select ""excluded__expired_""
select select ""excluded__bad_match_""
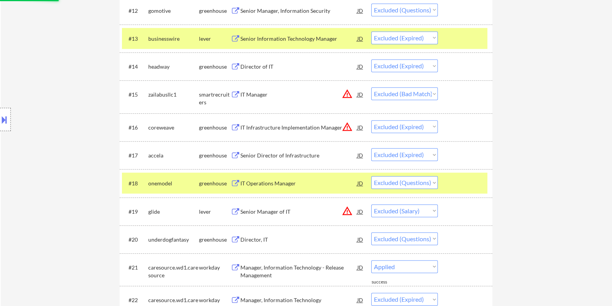
select select ""excluded__expired_""
select select ""excluded__bad_match_""
select select ""excluded__location_""
select select ""excluded__expired_""
select select ""excluded__salary_""
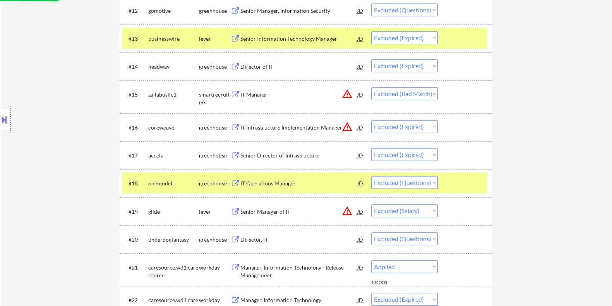
select select ""excluded__bad_match_""
click at [270, 210] on div "Senior Manager of IT" at bounding box center [298, 212] width 117 height 8
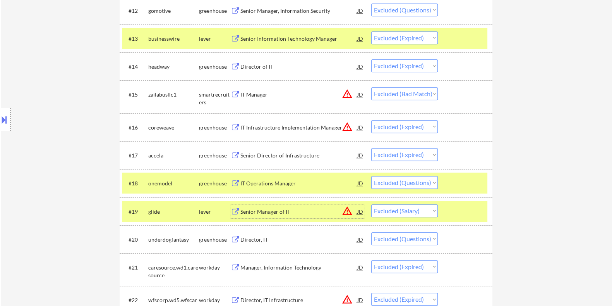
click at [7, 117] on button at bounding box center [4, 119] width 9 height 13
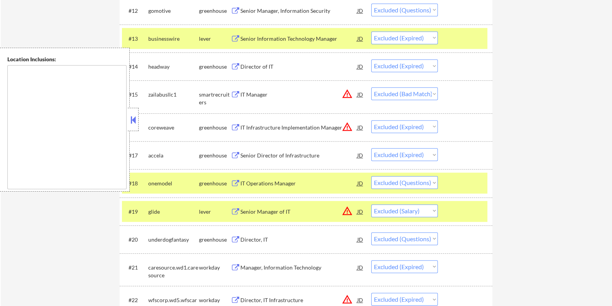
click at [131, 120] on button at bounding box center [133, 120] width 9 height 12
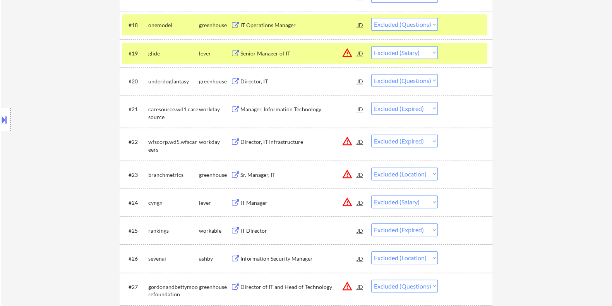
scroll to position [829, 0]
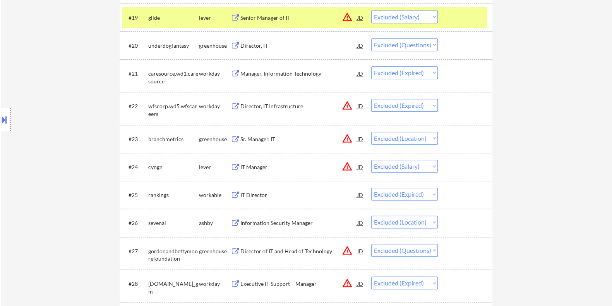
click at [239, 164] on button at bounding box center [236, 166] width 10 height 7
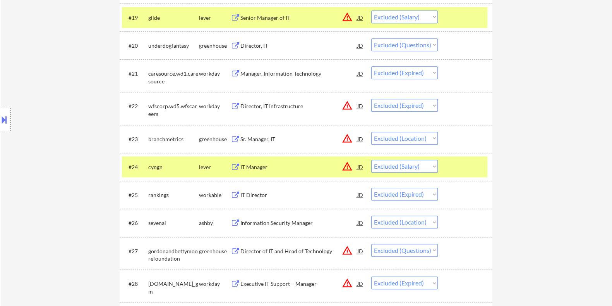
click at [3, 119] on button at bounding box center [4, 119] width 9 height 13
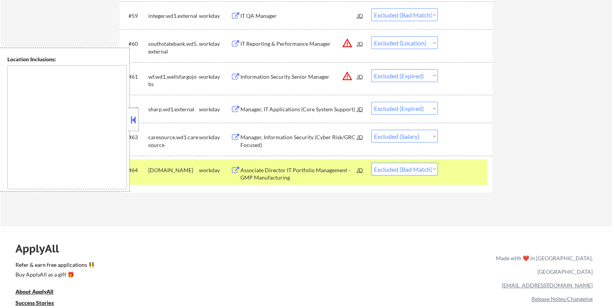
scroll to position [2040, 0]
click at [292, 134] on div "Manager, Information Security (Cyber Risk/GRC Focused)" at bounding box center [298, 140] width 117 height 15
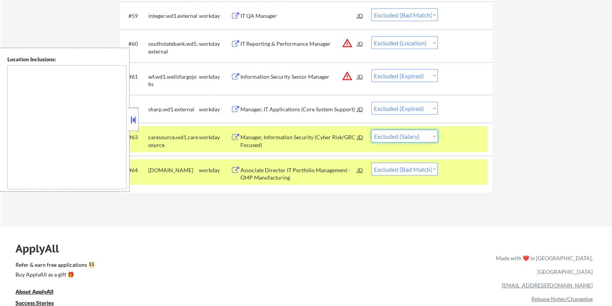
click at [389, 136] on select "Choose an option... Pending Applied Excluded (Questions) Excluded (Expired) Exc…" at bounding box center [405, 136] width 67 height 13
click at [372, 130] on select "Choose an option... Pending Applied Excluded (Questions) Excluded (Expired) Exc…" at bounding box center [405, 136] width 67 height 13
select select ""excluded__bad_match_""
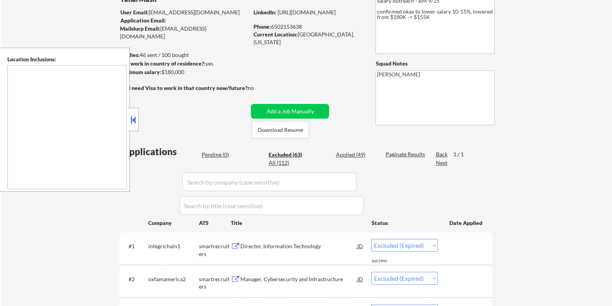
scroll to position [30, 0]
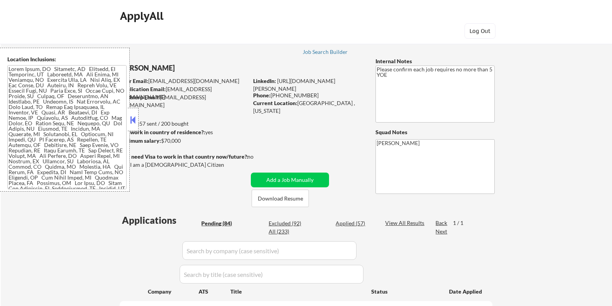
select select ""pending""
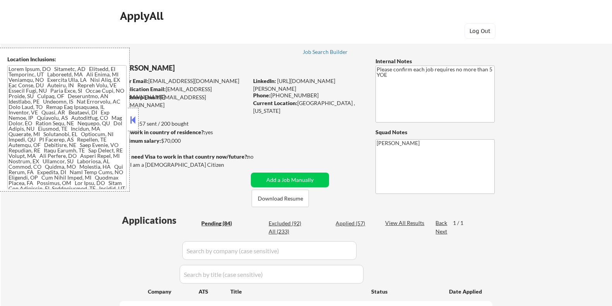
select select ""pending""
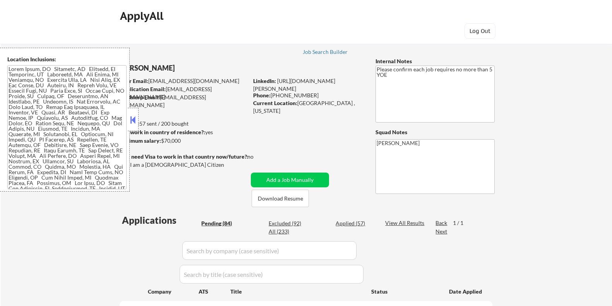
select select ""pending""
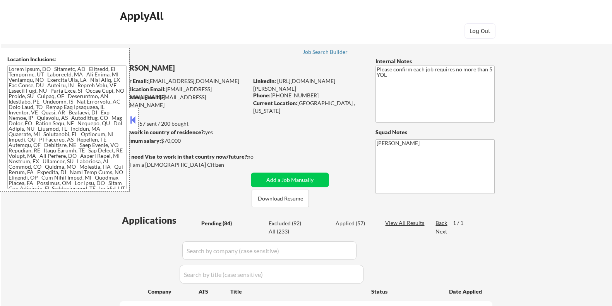
select select ""pending""
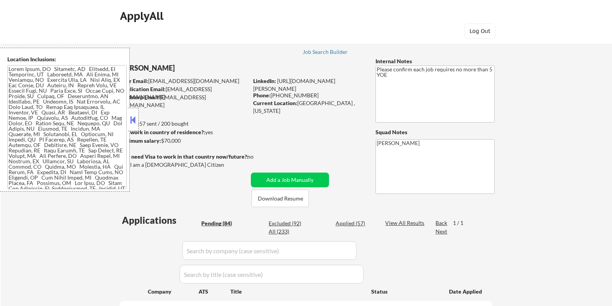
select select ""pending""
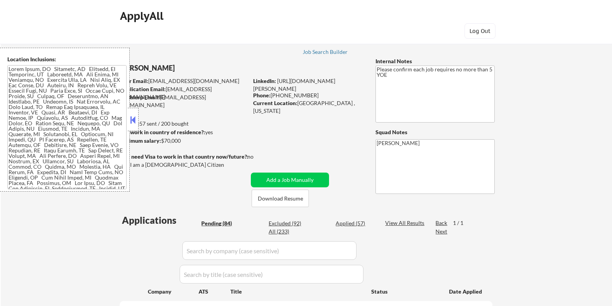
select select ""pending""
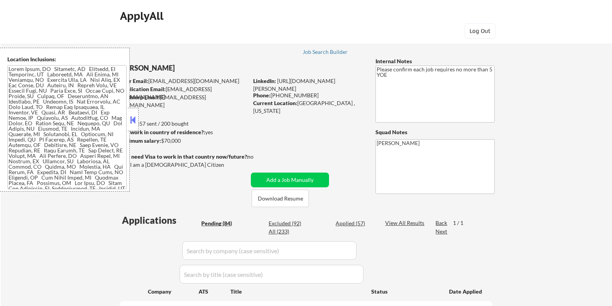
select select ""pending""
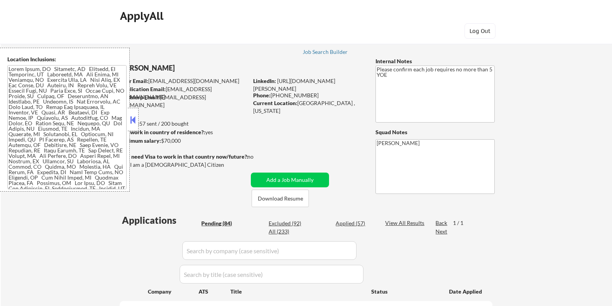
select select ""pending""
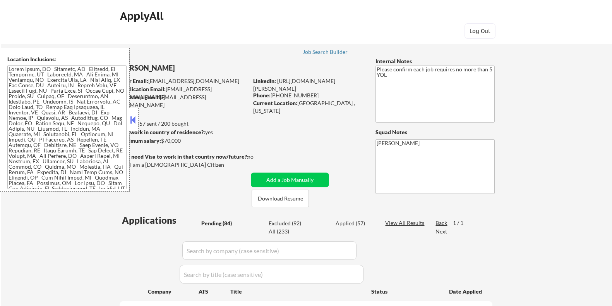
select select ""pending""
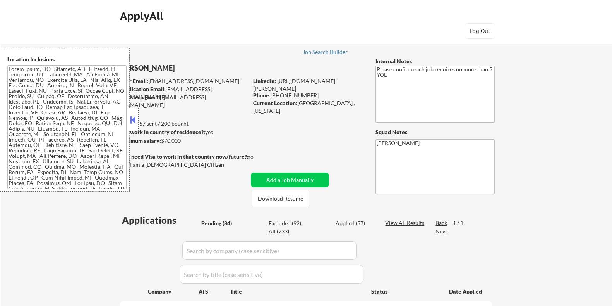
select select ""pending""
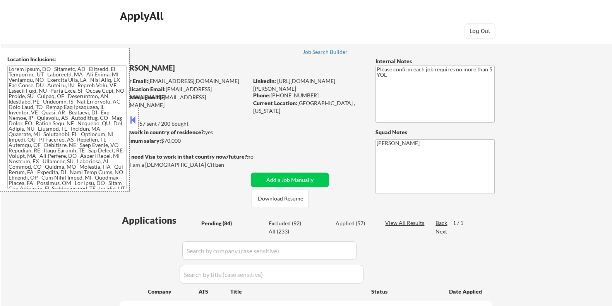
select select ""pending""
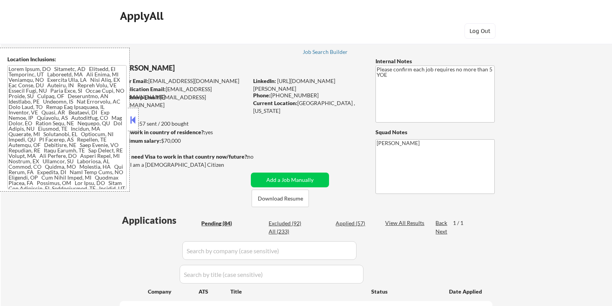
select select ""pending""
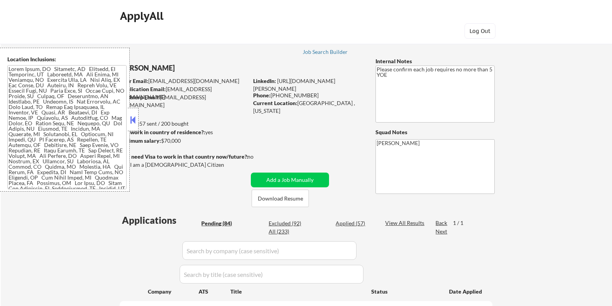
select select ""pending""
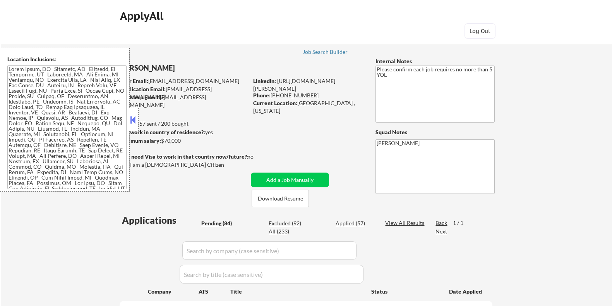
select select ""pending""
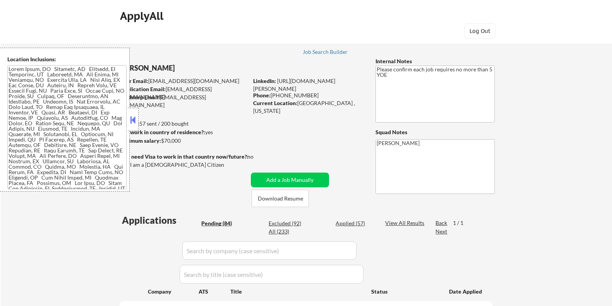
select select ""pending""
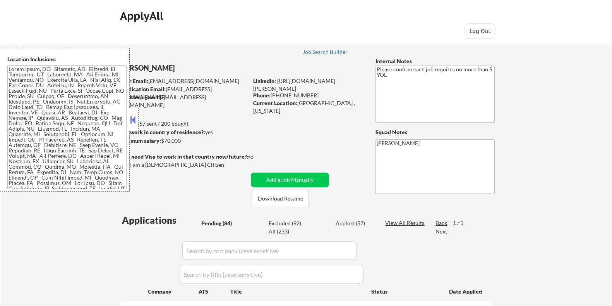
select select ""pending""
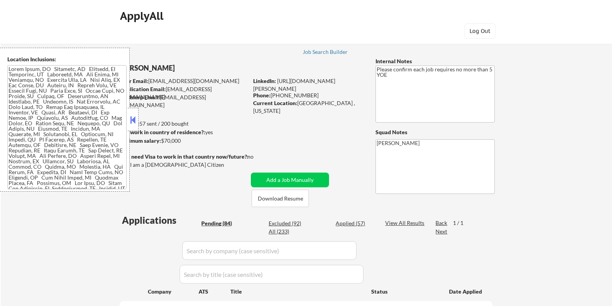
select select ""pending""
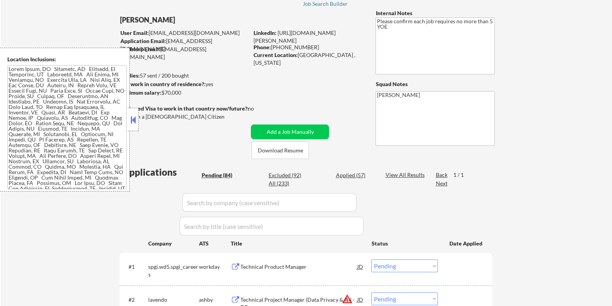
scroll to position [48, 0]
click at [273, 147] on button "Download Resume" at bounding box center [280, 149] width 57 height 17
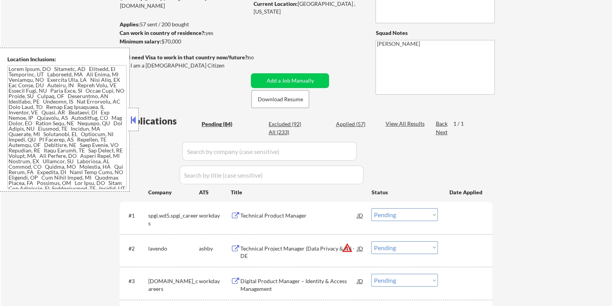
scroll to position [193, 0]
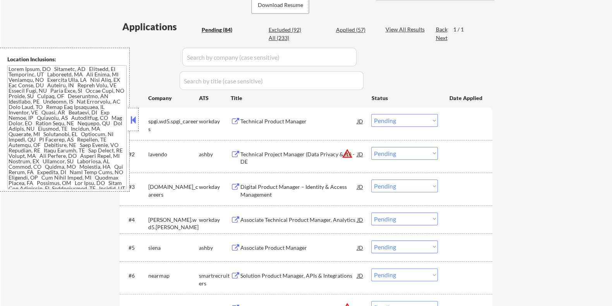
click at [249, 245] on div "Associate Product Manager" at bounding box center [298, 248] width 117 height 8
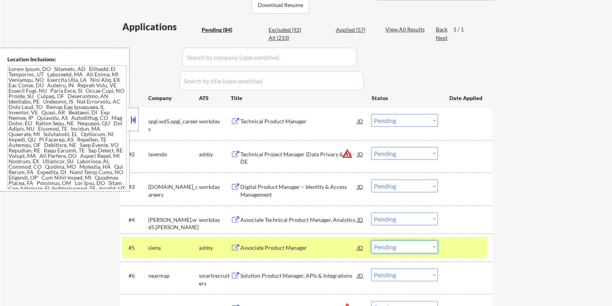
click at [416, 249] on select "Choose an option... Pending Applied Excluded (Questions) Excluded (Expired) Exc…" at bounding box center [405, 246] width 67 height 13
click at [372, 240] on select "Choose an option... Pending Applied Excluded (Questions) Excluded (Expired) Exc…" at bounding box center [405, 246] width 67 height 13
select select ""pending""
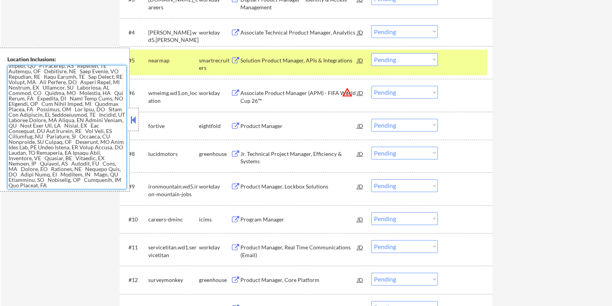
scroll to position [387, 0]
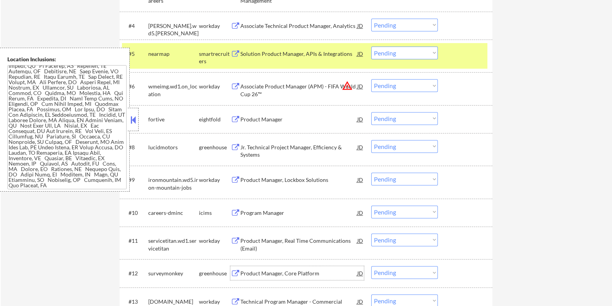
click at [255, 270] on div "Product Manager, Core Platform" at bounding box center [298, 273] width 117 height 8
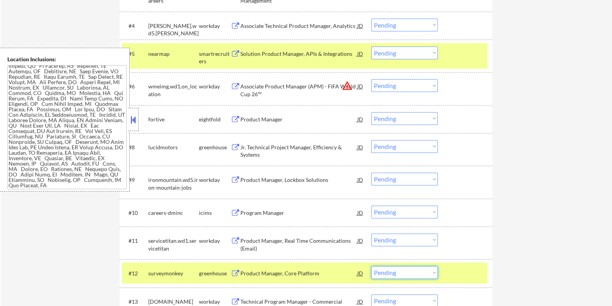
click at [407, 274] on select "Choose an option... Pending Applied Excluded (Questions) Excluded (Expired) Exc…" at bounding box center [405, 272] width 67 height 13
click at [372, 266] on select "Choose an option... Pending Applied Excluded (Questions) Excluded (Expired) Exc…" at bounding box center [405, 272] width 67 height 13
select select ""pending""
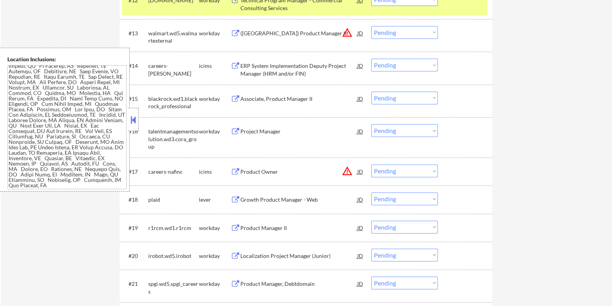
scroll to position [678, 0]
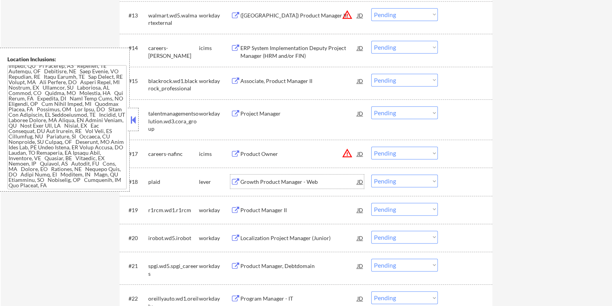
click at [283, 181] on div "Growth Product Manager - Web" at bounding box center [298, 182] width 117 height 8
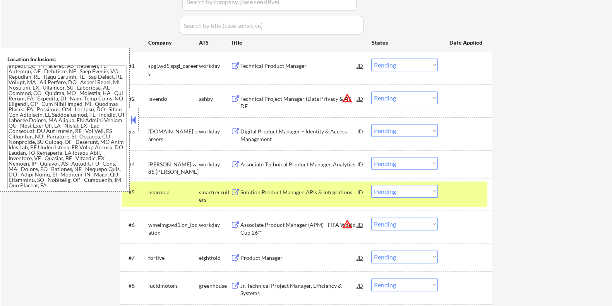
scroll to position [221, 0]
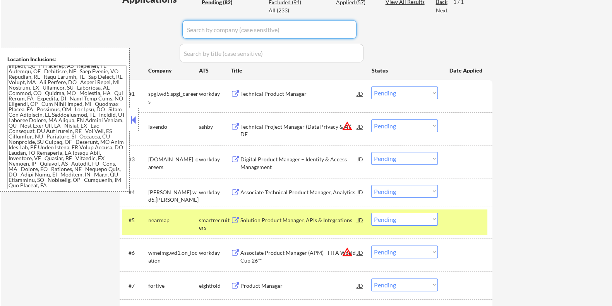
click at [217, 29] on input "input" at bounding box center [269, 29] width 174 height 19
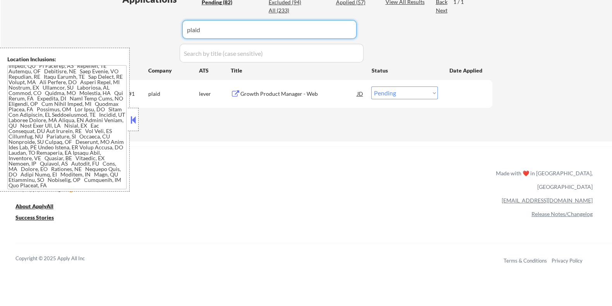
type input "plaid"
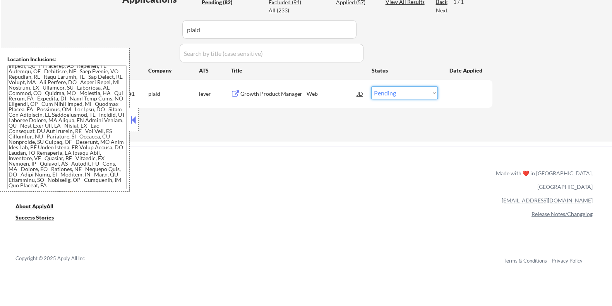
click at [416, 90] on select "Choose an option... Pending Applied Excluded (Questions) Excluded (Expired) Exc…" at bounding box center [405, 92] width 67 height 13
select select ""applied""
click at [372, 86] on select "Choose an option... Pending Applied Excluded (Questions) Excluded (Expired) Exc…" at bounding box center [405, 92] width 67 height 13
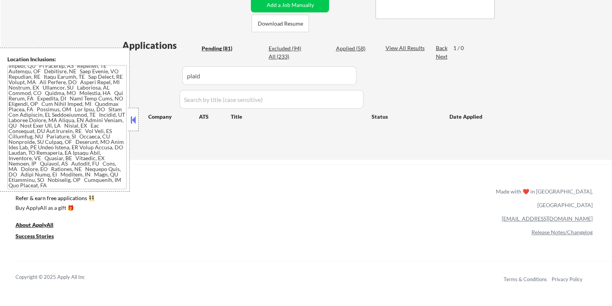
scroll to position [76, 0]
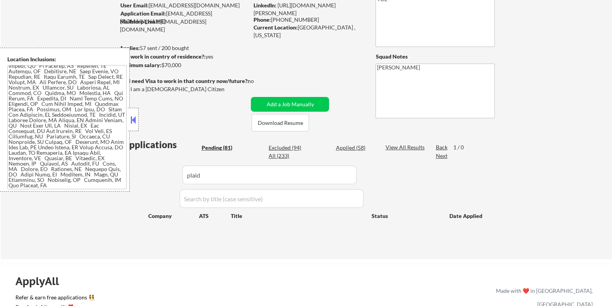
click at [210, 145] on div "Pending (81)" at bounding box center [220, 148] width 39 height 8
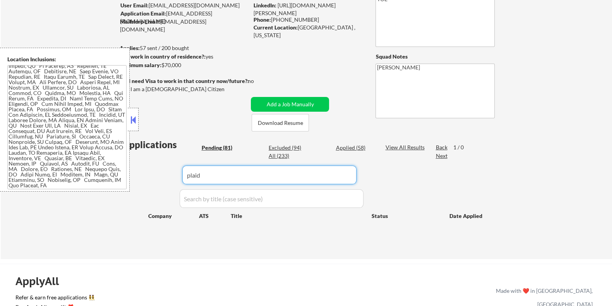
drag, startPoint x: 213, startPoint y: 173, endPoint x: 173, endPoint y: 181, distance: 40.2
click at [173, 181] on div "Applications Pending (81) Excluded (94) Applied (58) All (233) View All Results…" at bounding box center [306, 191] width 373 height 106
select select ""pending""
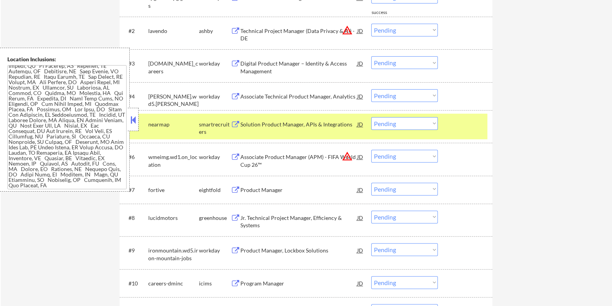
scroll to position [318, 0]
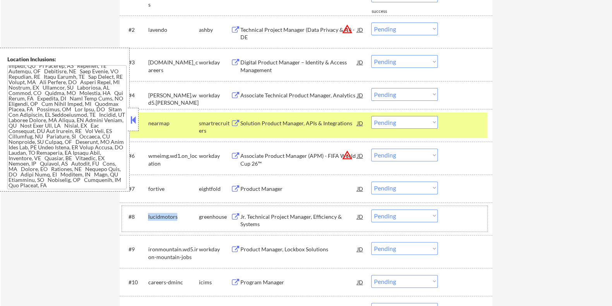
drag, startPoint x: 177, startPoint y: 213, endPoint x: 149, endPoint y: 209, distance: 28.5
click at [149, 209] on div "lucidmotors" at bounding box center [173, 216] width 51 height 14
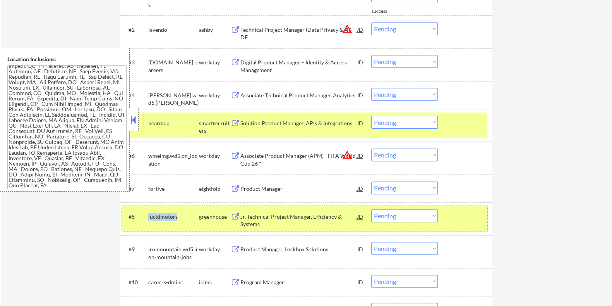
copy div "lucidmotors"
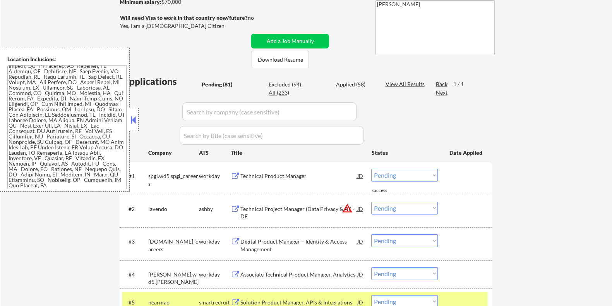
scroll to position [124, 0]
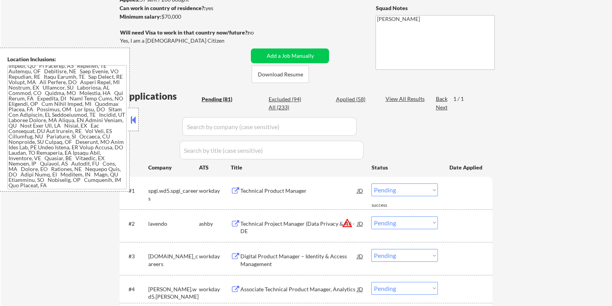
click at [231, 130] on input "input" at bounding box center [269, 126] width 174 height 19
paste input "lucidmotors"
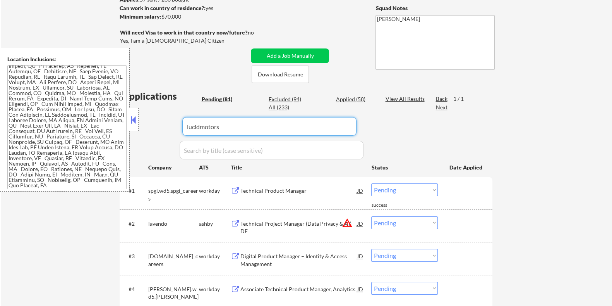
type input "lucidmotors"
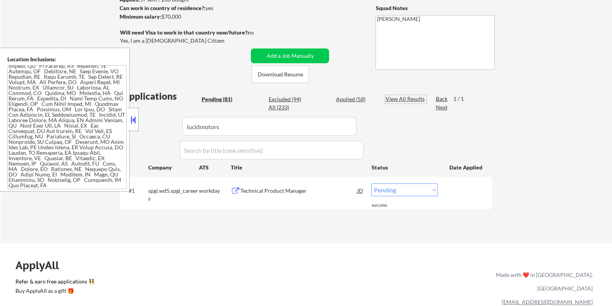
click at [394, 96] on div "View All Results" at bounding box center [405, 99] width 41 height 8
click at [281, 193] on div "Jr. Technical Project Manager, Efficiency & Systems" at bounding box center [298, 194] width 117 height 15
